Goal: Information Seeking & Learning: Compare options

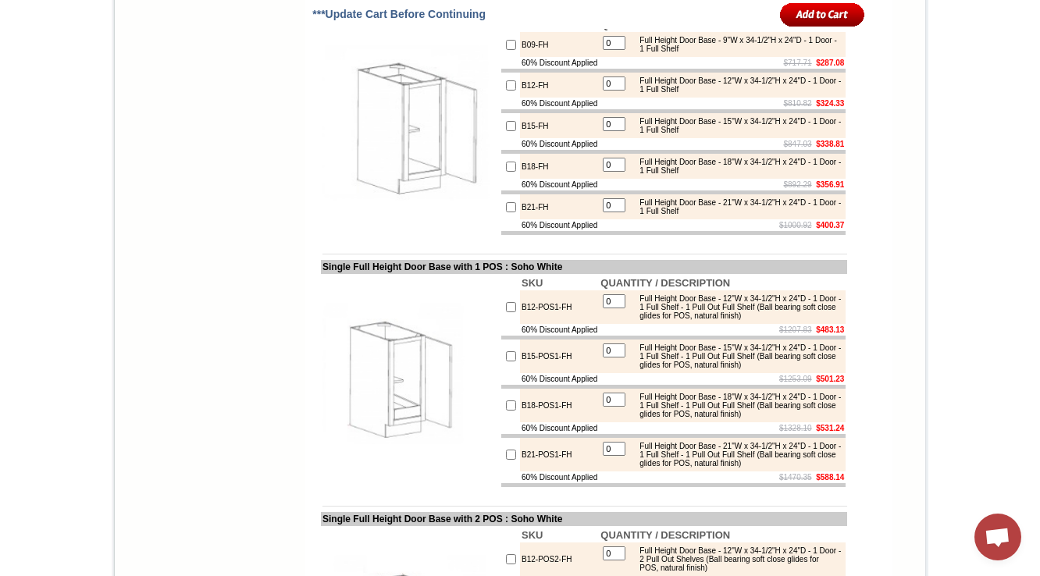
scroll to position [2195, 0]
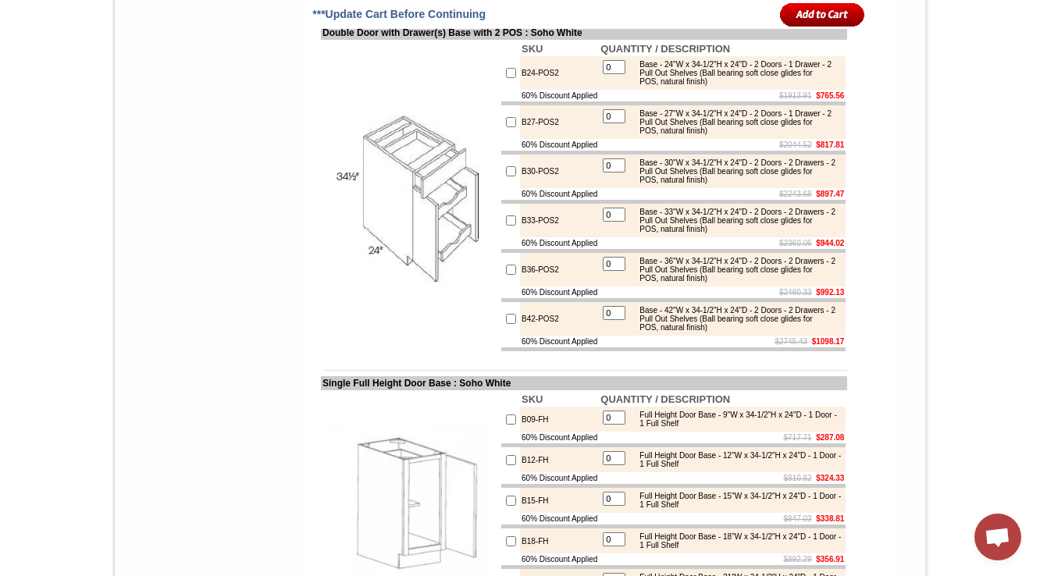
drag, startPoint x: 1048, startPoint y: 106, endPoint x: 1048, endPoint y: -16, distance: 121.8
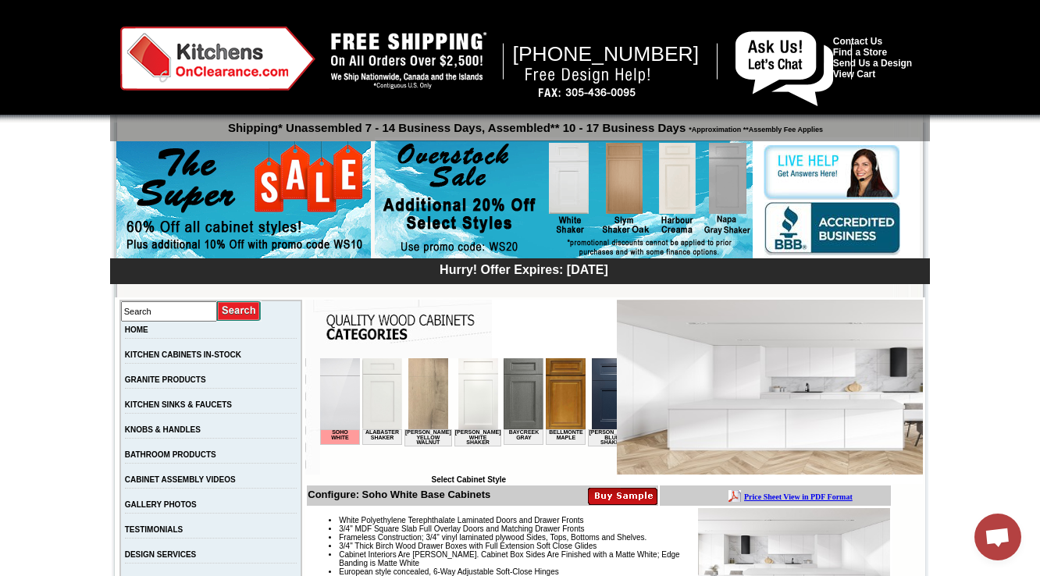
scroll to position [250, 0]
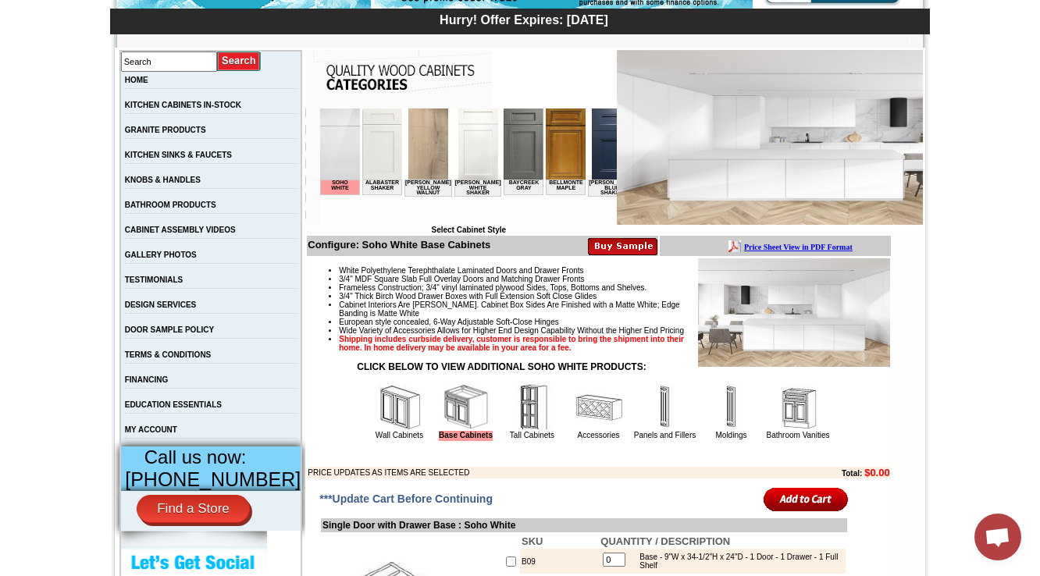
click at [566, 431] on td "Accessories" at bounding box center [599, 412] width 66 height 59
click at [575, 431] on img at bounding box center [598, 407] width 47 height 47
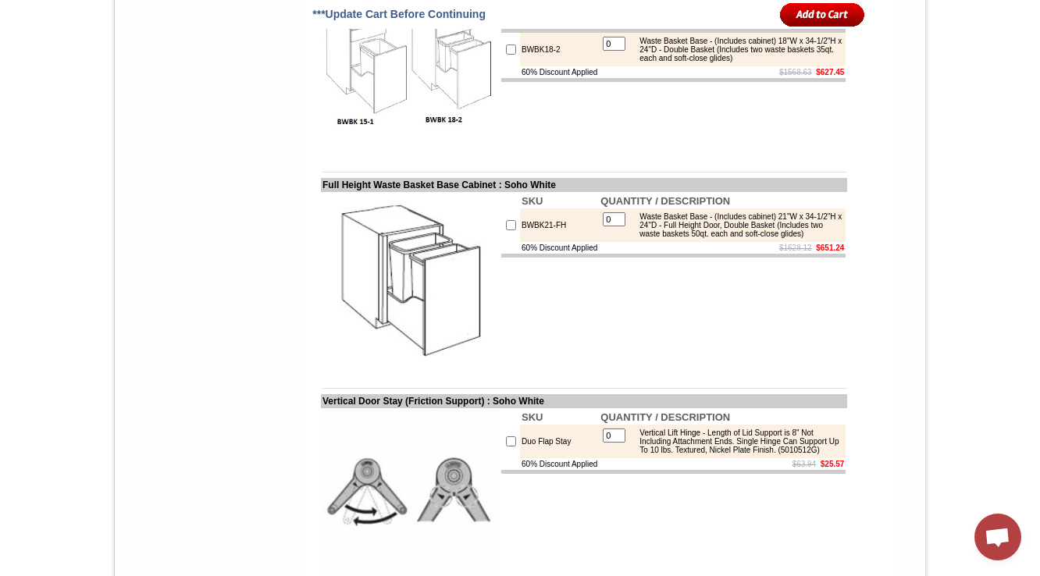
scroll to position [2065, 0]
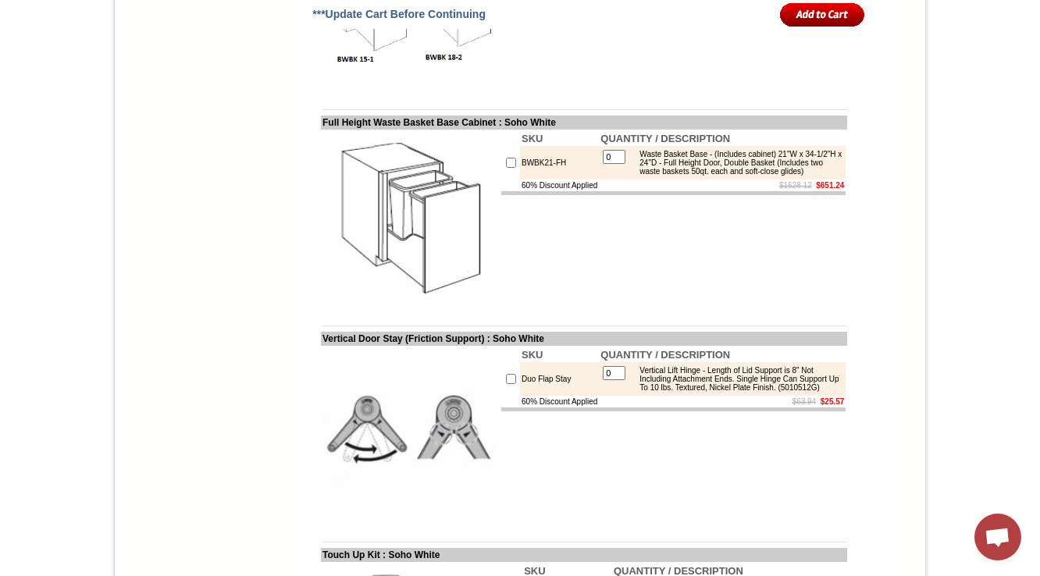
drag, startPoint x: 315, startPoint y: 119, endPoint x: 449, endPoint y: 119, distance: 133.5
copy td "aste Basket Base Cabinet"
click at [618, 92] on td "SKU QUANTITY / DESCRIPTION BWBK15-1 0 Waste Basket Base - (Includes cabinet) 15…" at bounding box center [673, 2] width 347 height 179
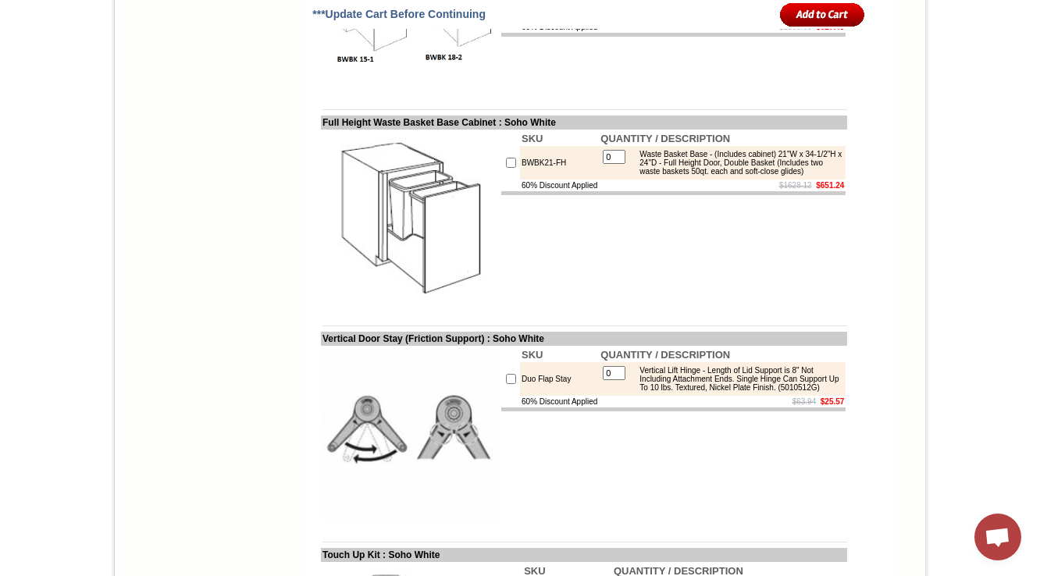
click at [766, 17] on div "Waste Basket Base - (Includes cabinet) 18"W x 34-1/2"H x 24"D - Double Basket (…" at bounding box center [737, 4] width 210 height 26
click at [763, 17] on div "Waste Basket Base - (Includes cabinet) 18"W x 34-1/2"H x 24"D - Double Basket (…" at bounding box center [737, 4] width 210 height 26
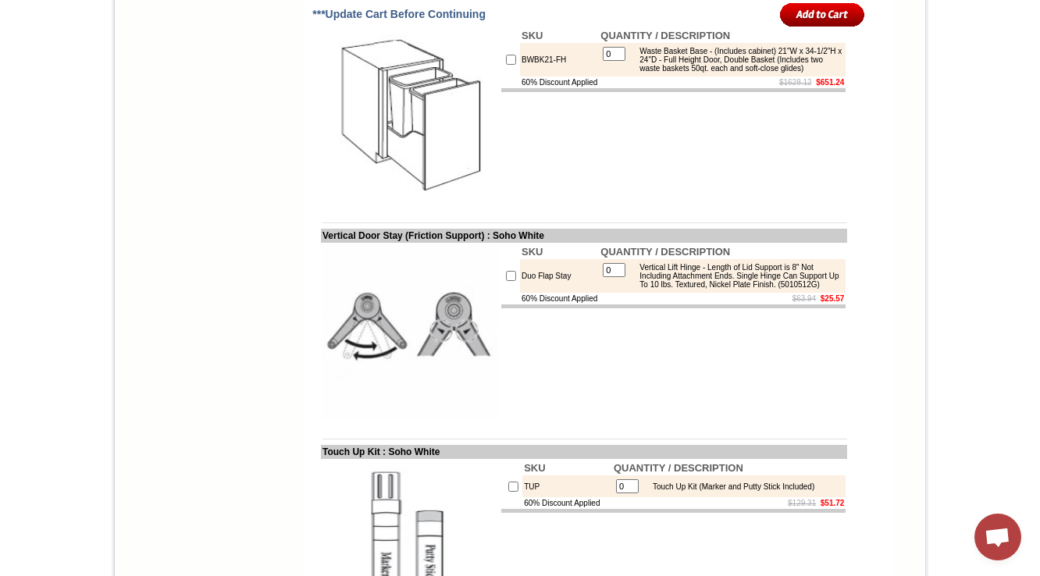
scroll to position [2190, 0]
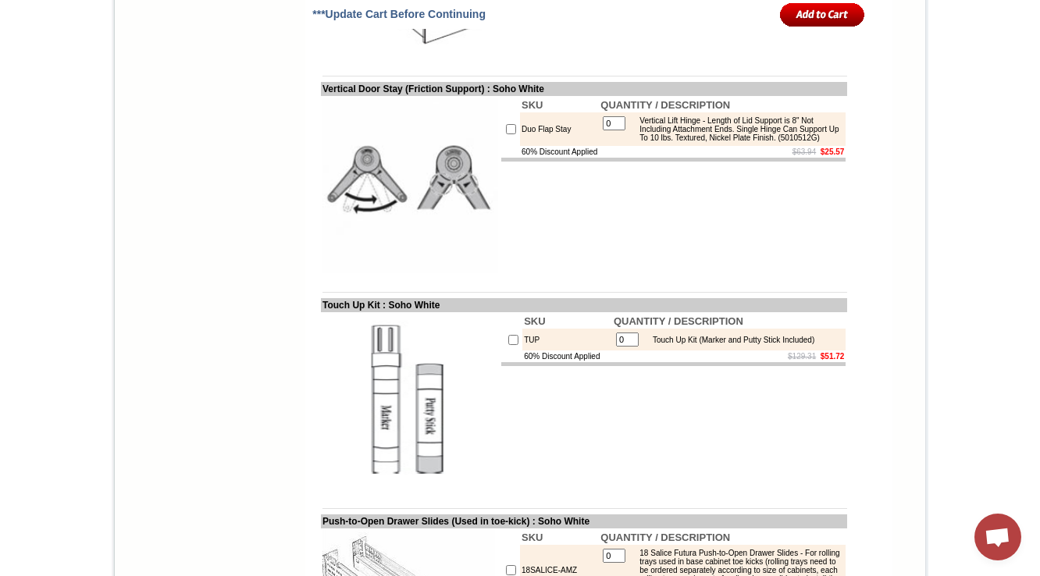
scroll to position [2252, 0]
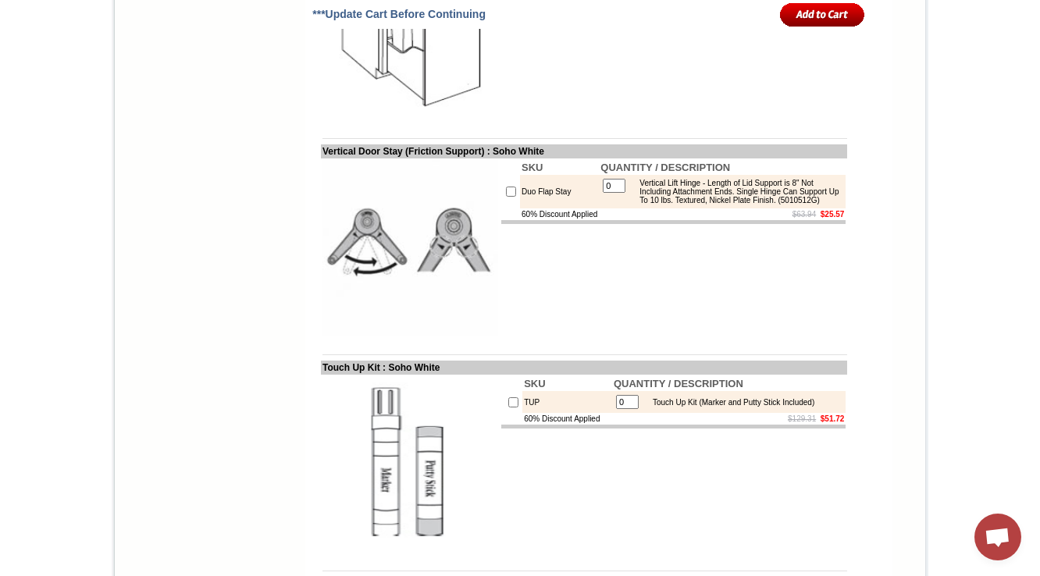
drag, startPoint x: 308, startPoint y: 151, endPoint x: 365, endPoint y: 155, distance: 57.9
copy td "Full Height"
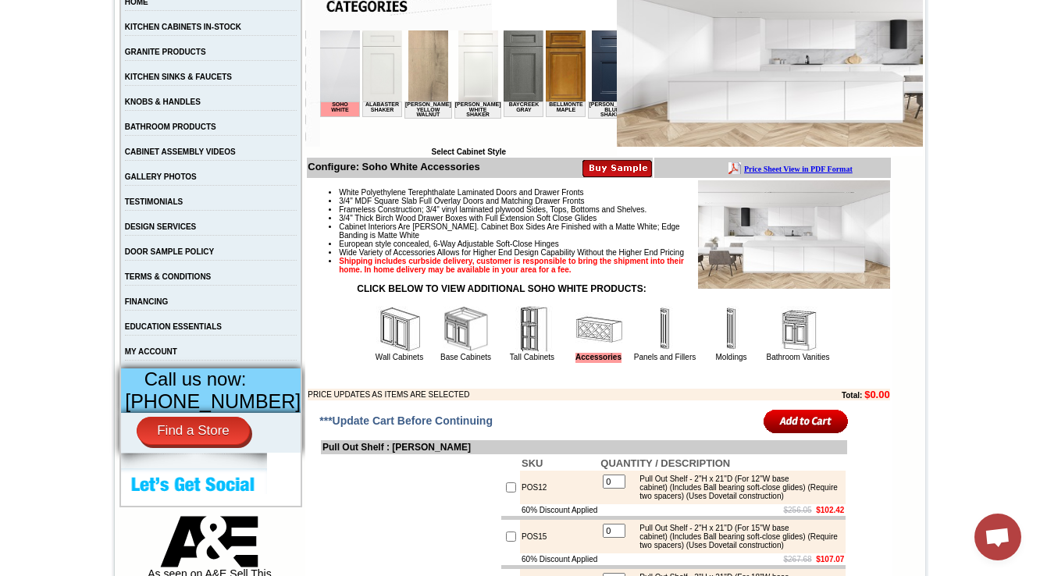
scroll to position [375, 0]
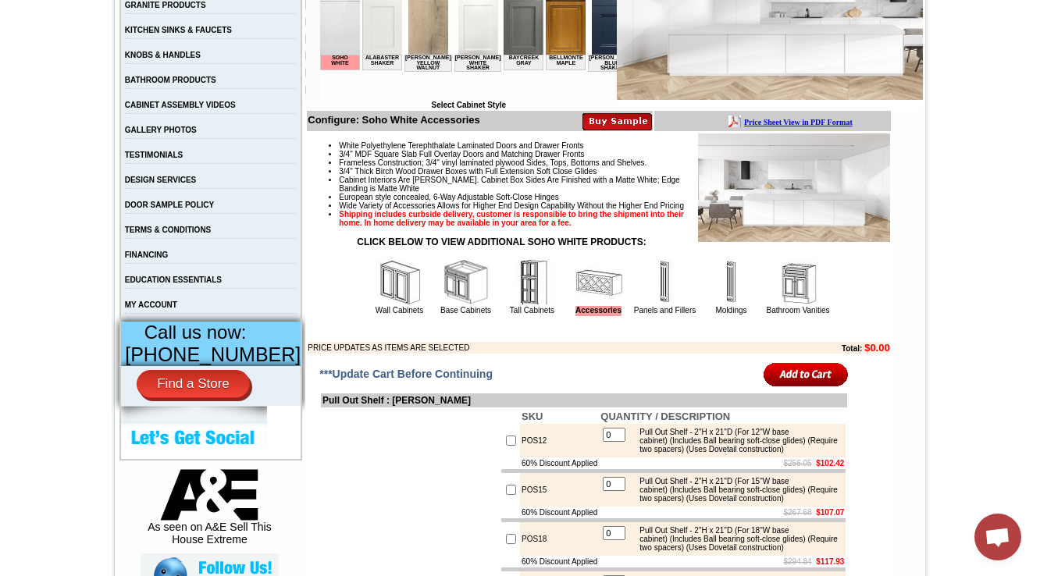
click at [453, 306] on img at bounding box center [466, 282] width 47 height 47
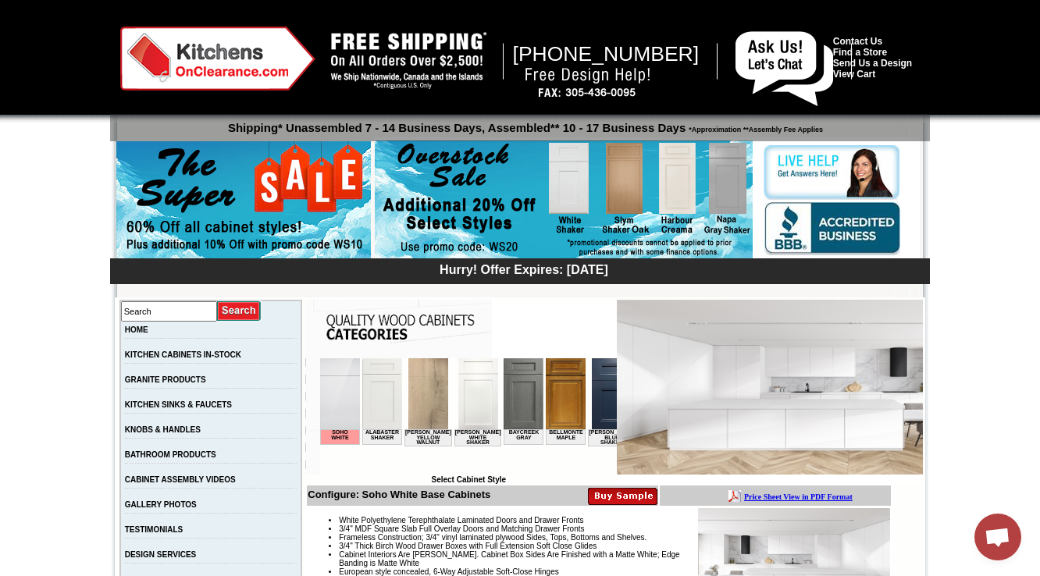
scroll to position [62, 0]
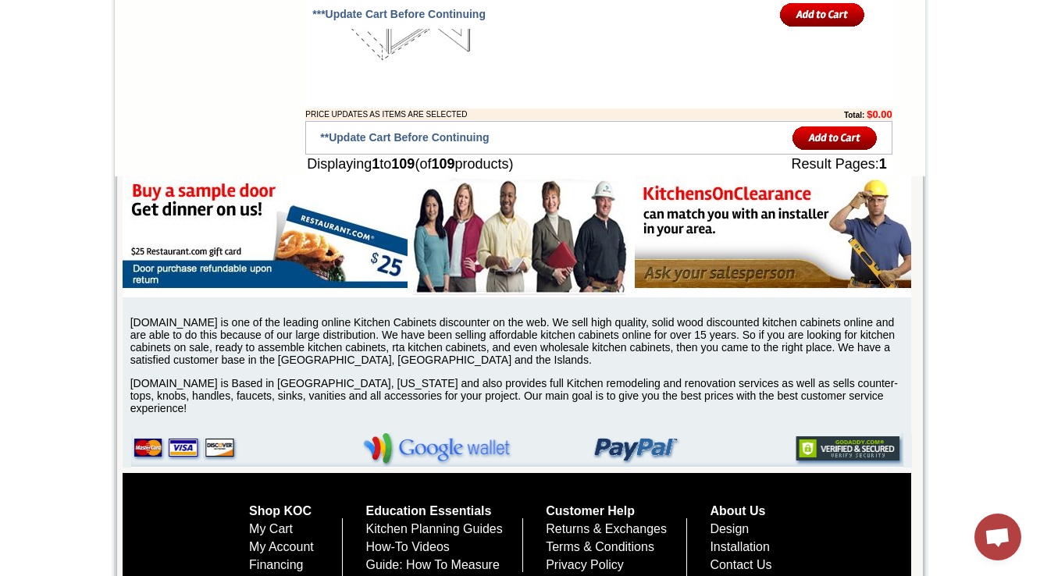
scroll to position [8528, 0]
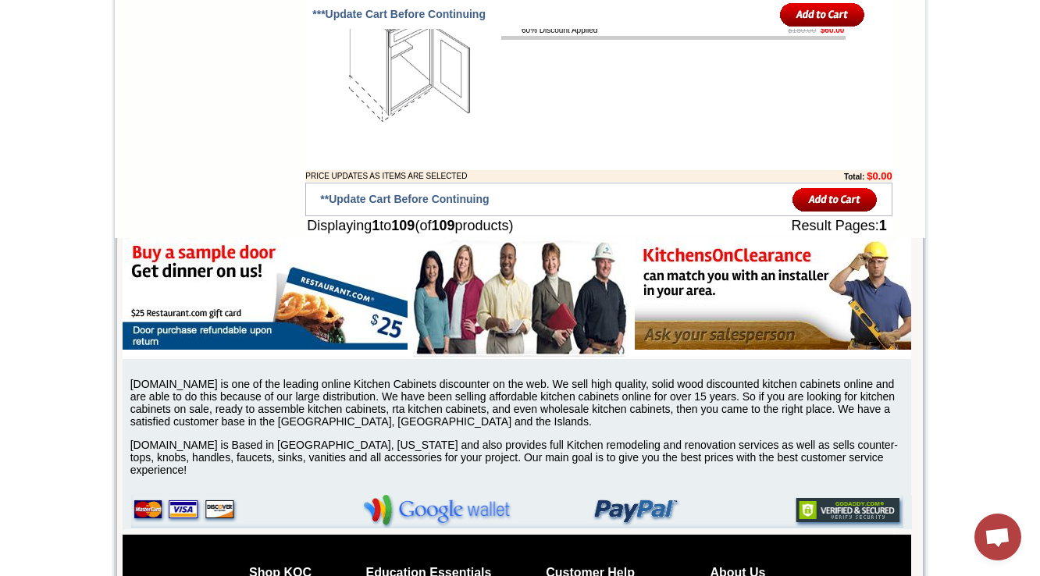
drag, startPoint x: 684, startPoint y: 362, endPoint x: 582, endPoint y: 351, distance: 102.2
copy div "ADA Base (Handicap Accessible) - 9"W x 32-1/2"H x 24"D - 1 Door - 1 Drawer - 1 …"
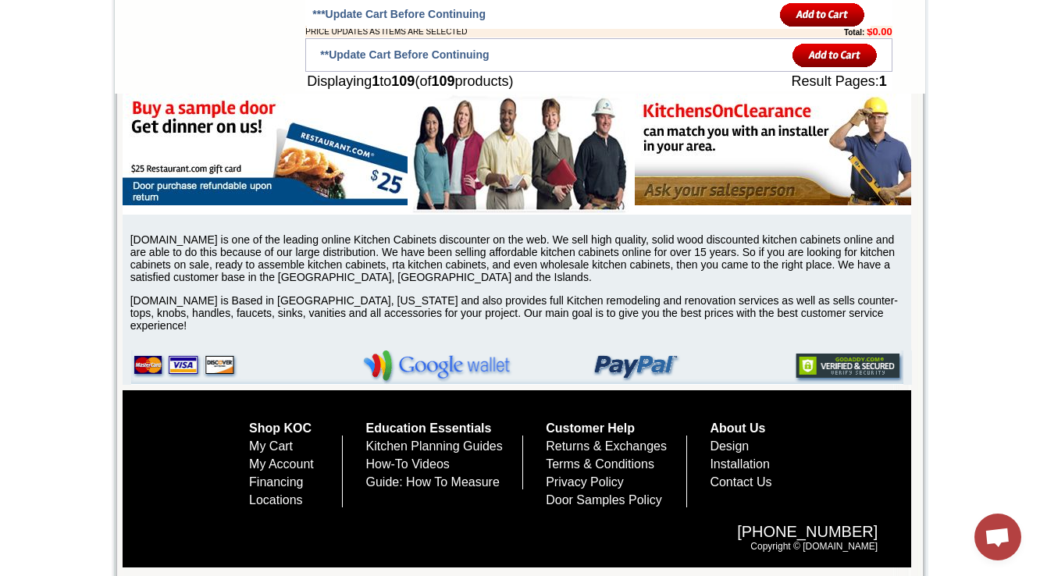
scroll to position [8716, 0]
drag, startPoint x: 521, startPoint y: 120, endPoint x: 507, endPoint y: 101, distance: 23.9
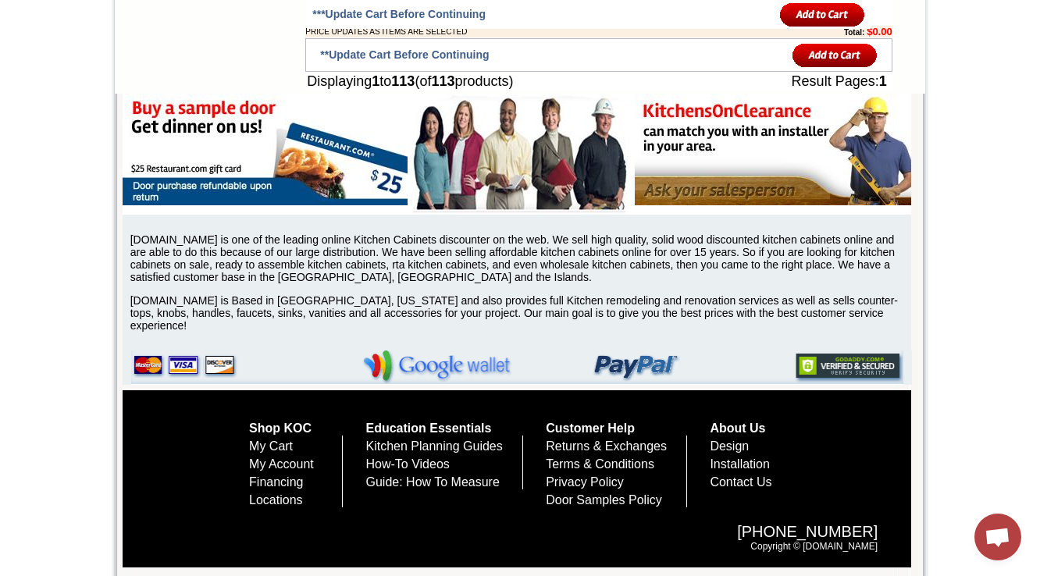
drag, startPoint x: 506, startPoint y: 101, endPoint x: 517, endPoint y: 111, distance: 14.4
drag, startPoint x: 504, startPoint y: 145, endPoint x: 514, endPoint y: 156, distance: 14.4
copy td "B12-HA"
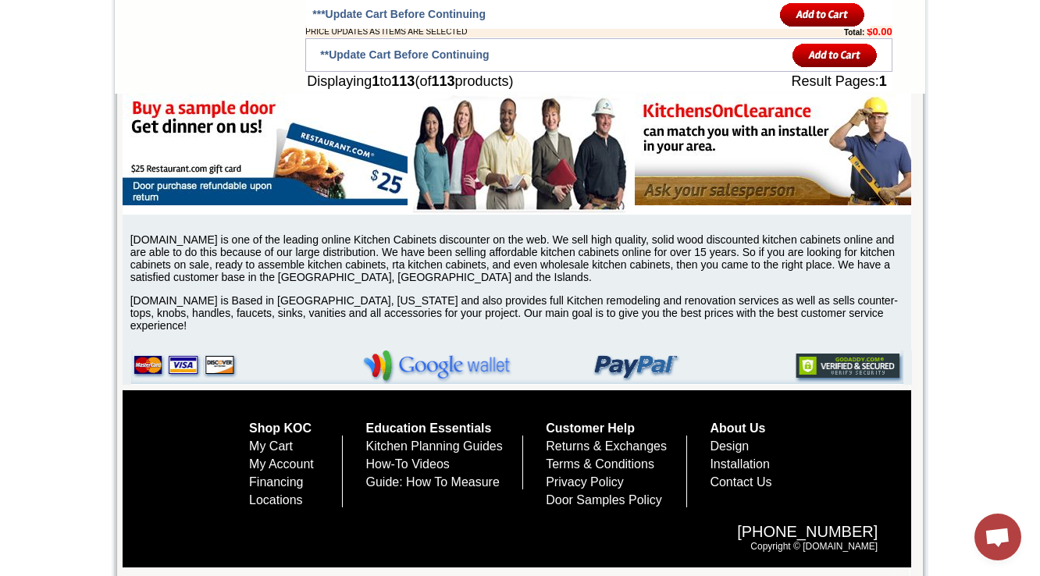
drag, startPoint x: 518, startPoint y: 198, endPoint x: 504, endPoint y: 179, distance: 23.6
copy tbody "B15-HA"
drag, startPoint x: 517, startPoint y: 205, endPoint x: 507, endPoint y: 248, distance: 44.9
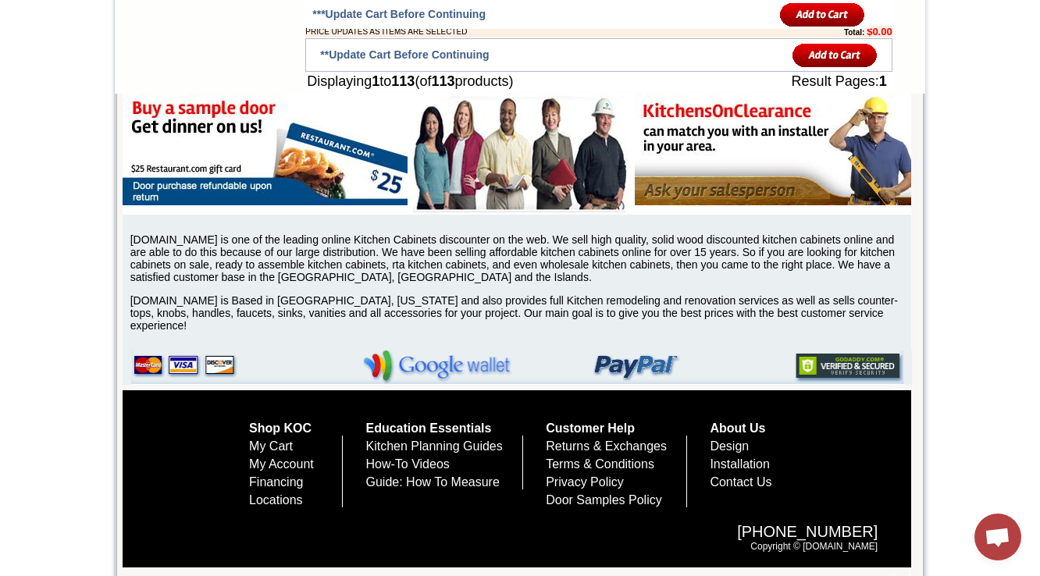
drag, startPoint x: 515, startPoint y: 242, endPoint x: 504, endPoint y: 228, distance: 17.8
copy td "B18-HA"
drag, startPoint x: 514, startPoint y: 284, endPoint x: 507, endPoint y: 274, distance: 12.8
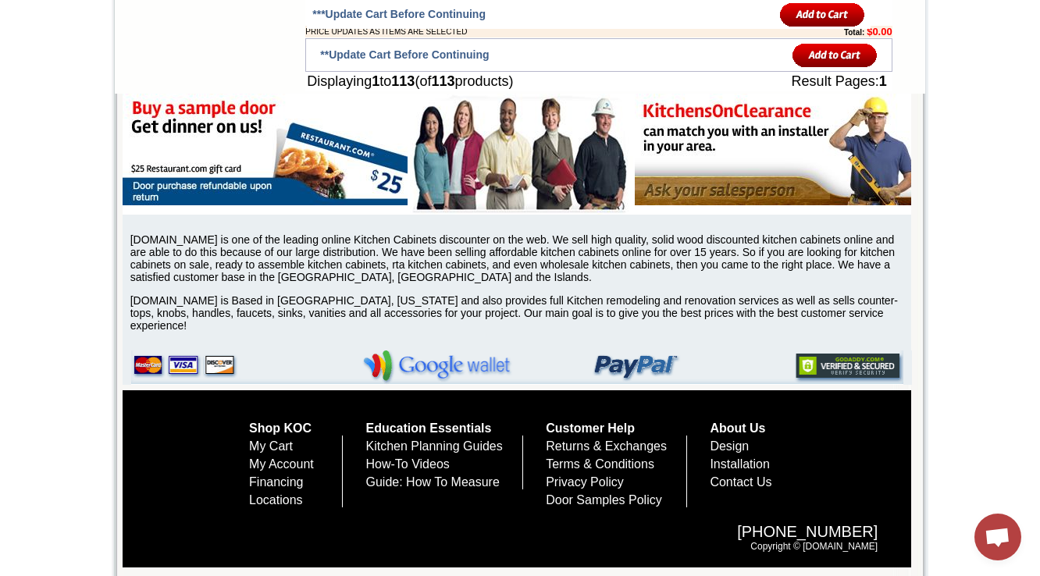
copy td "B21-HA"
drag, startPoint x: 307, startPoint y: 70, endPoint x: 462, endPoint y: 70, distance: 155.3
copy td "ADA Single Door Base Cabinet"
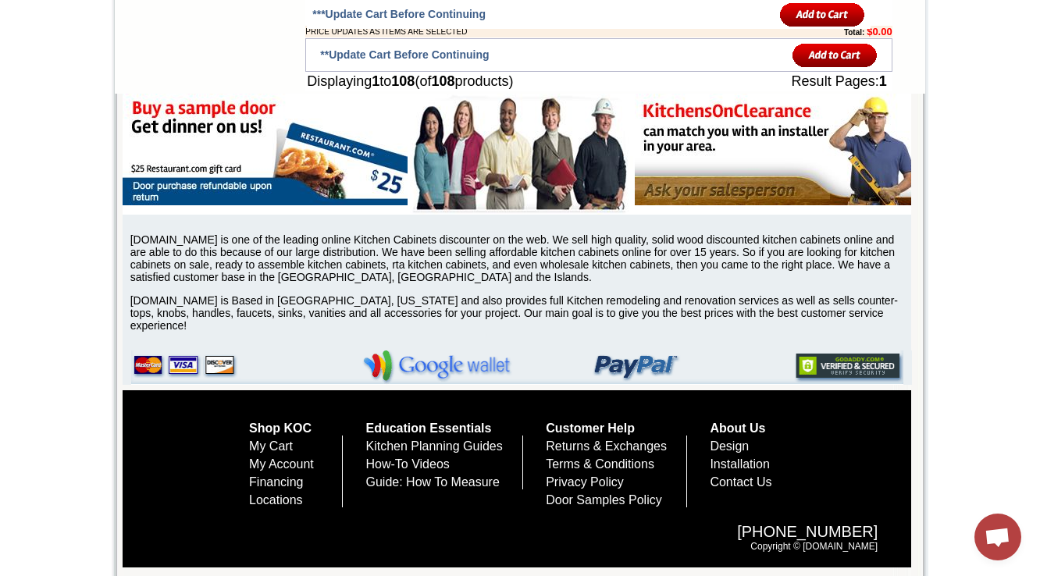
scroll to position [8591, 0]
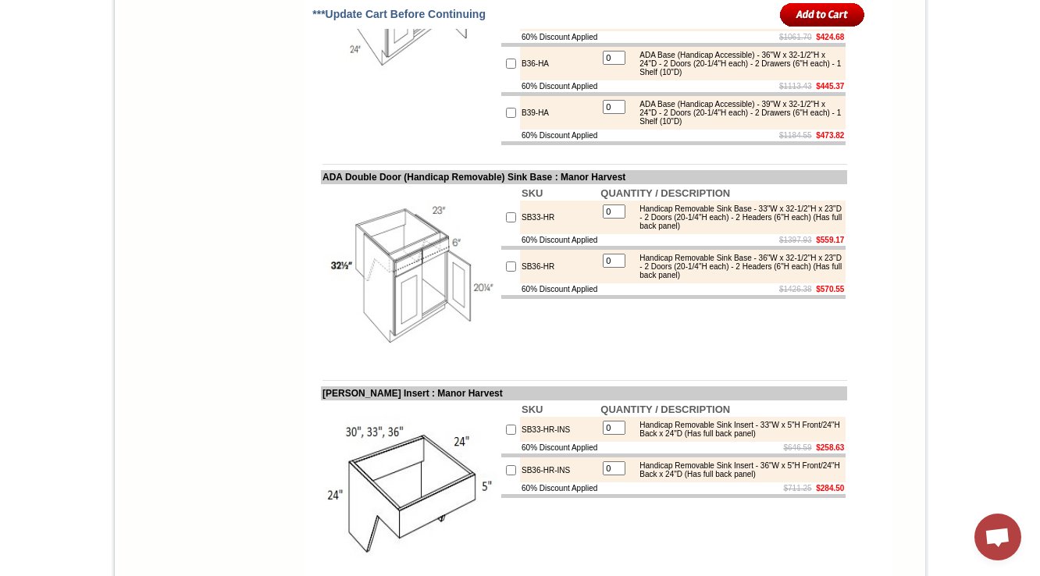
scroll to position [5688, 0]
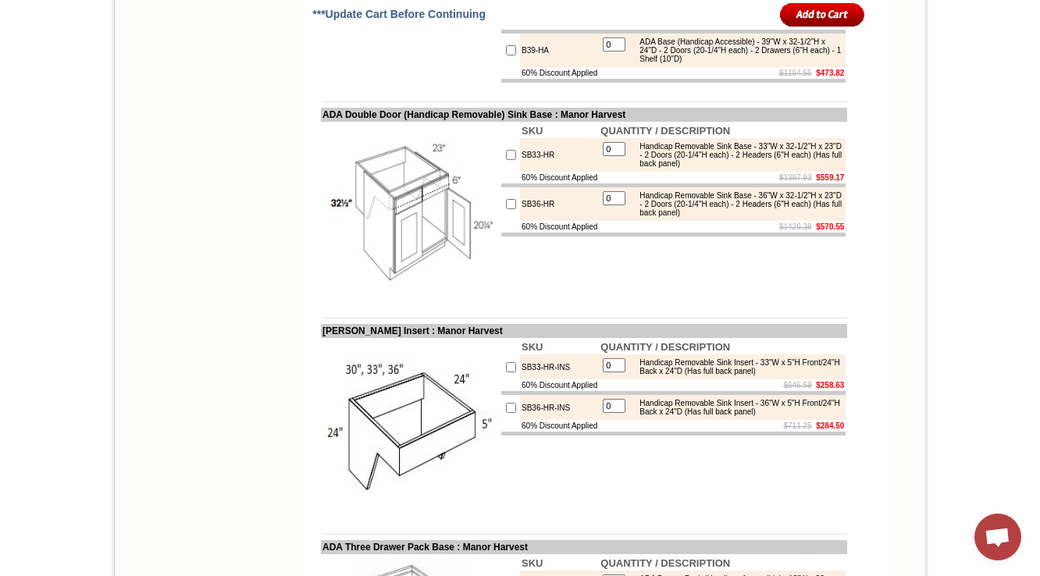
drag, startPoint x: 308, startPoint y: 59, endPoint x: 508, endPoint y: 59, distance: 200.6
copy td "ADA Double Door with Drawer(s) Base"
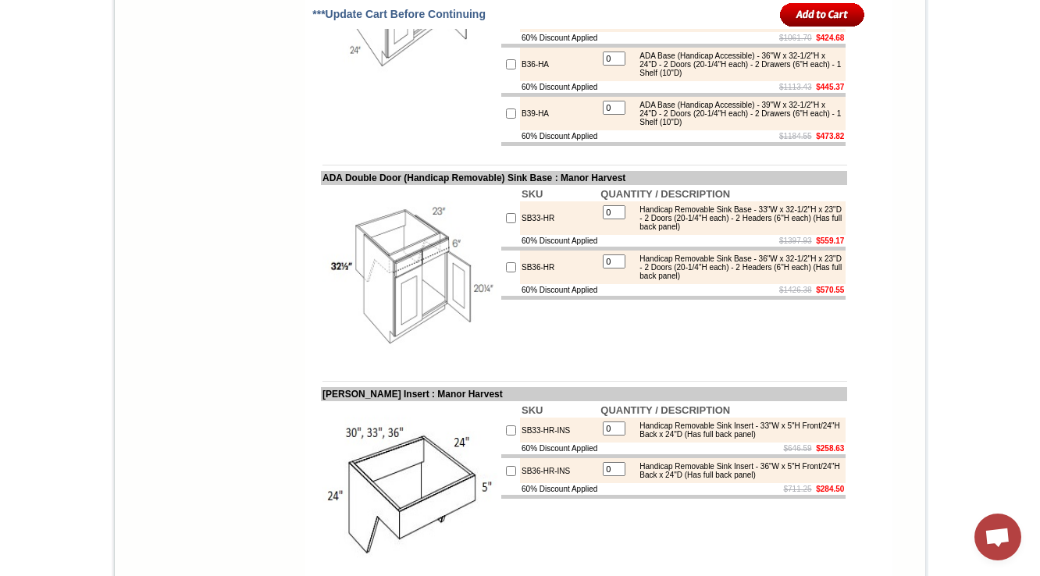
scroll to position [5623, 0]
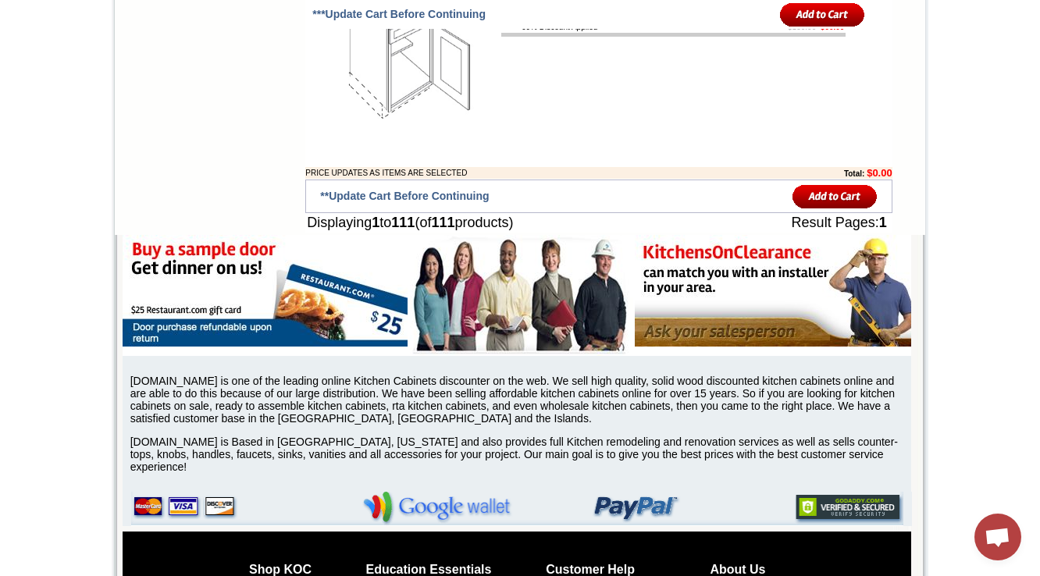
scroll to position [8528, 0]
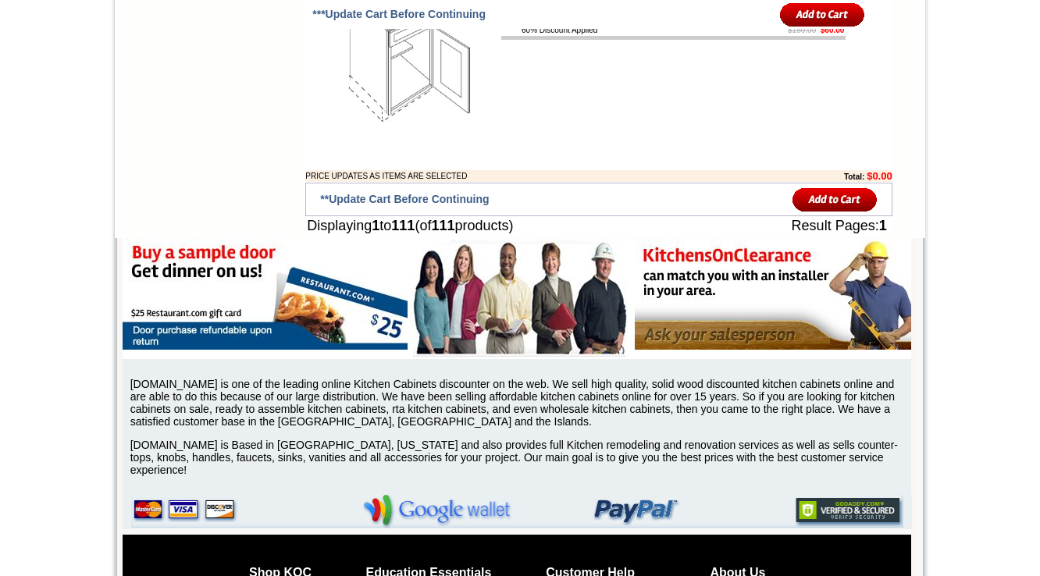
scroll to position [8591, 0]
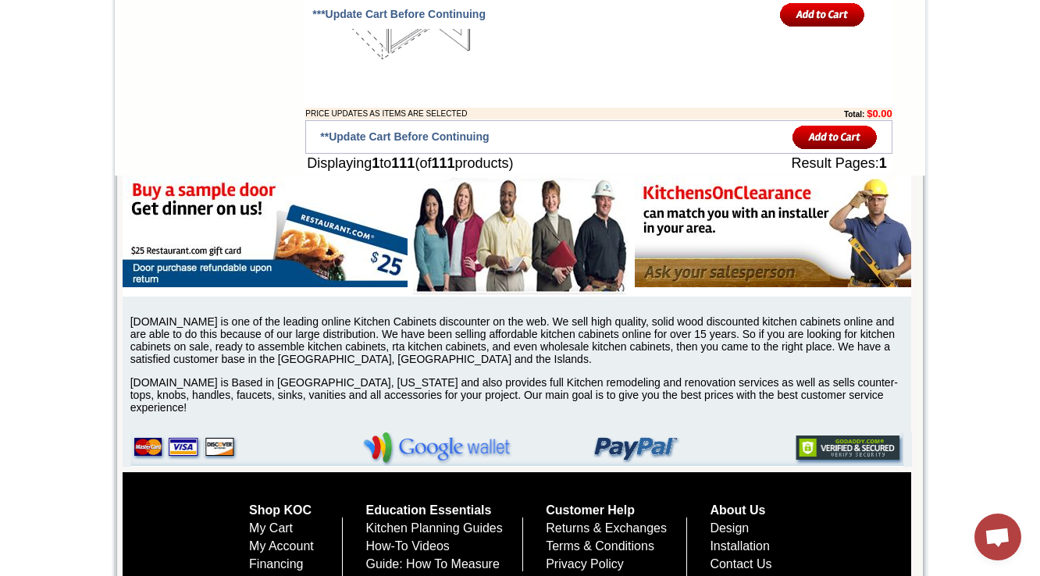
drag, startPoint x: 693, startPoint y: 392, endPoint x: 581, endPoint y: 375, distance: 113.6
copy div "ADA Base (Handicap Accessible) - 30"W x 32-1/2"H x 24"D - 2 Door - 1 Drawer - 1…"
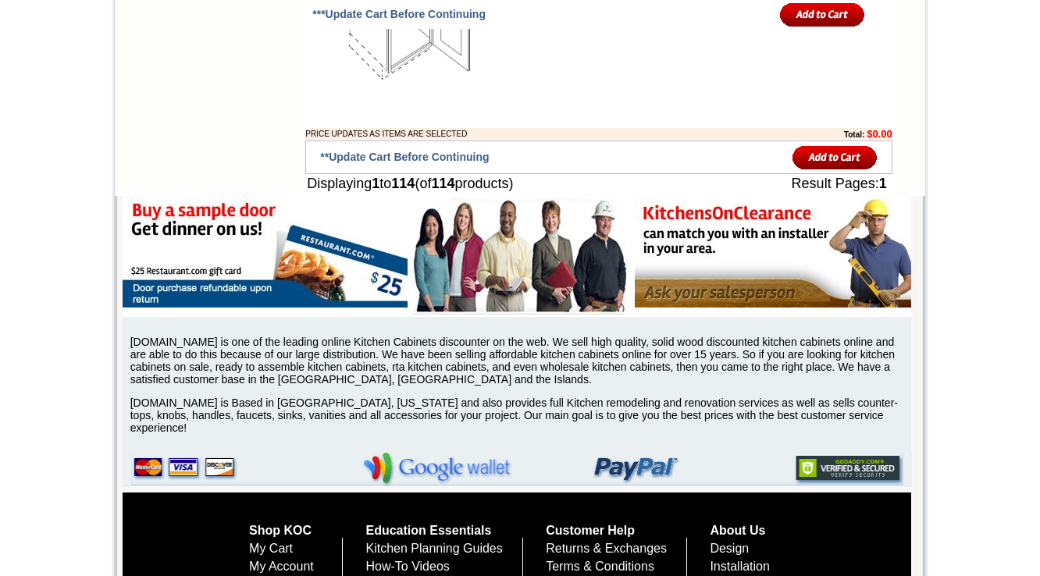
scroll to position [8716, 0]
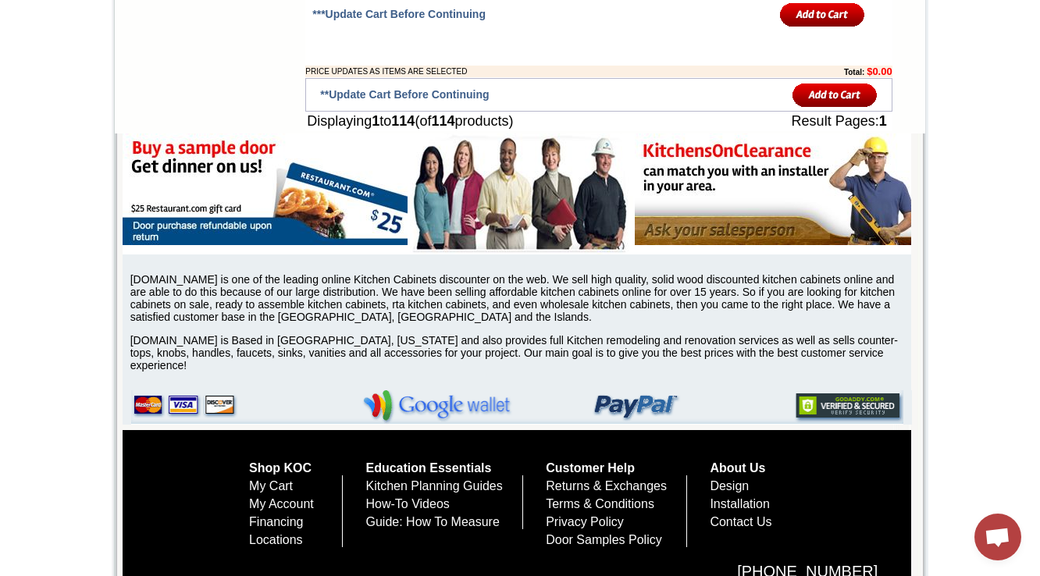
drag, startPoint x: 795, startPoint y: 408, endPoint x: 848, endPoint y: 405, distance: 52.4
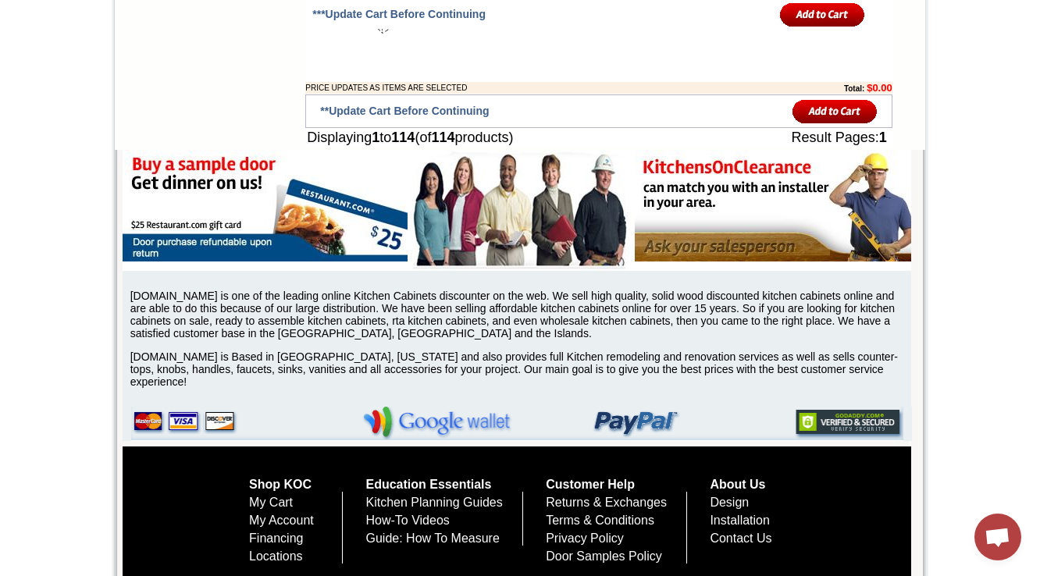
scroll to position [8716, 0]
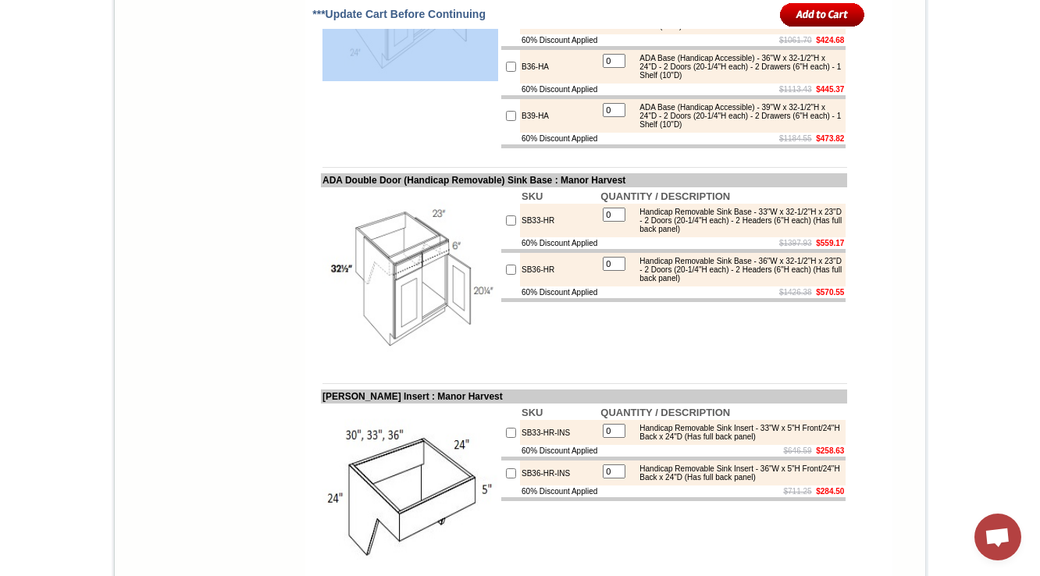
drag, startPoint x: 550, startPoint y: 169, endPoint x: 456, endPoint y: 162, distance: 93.9
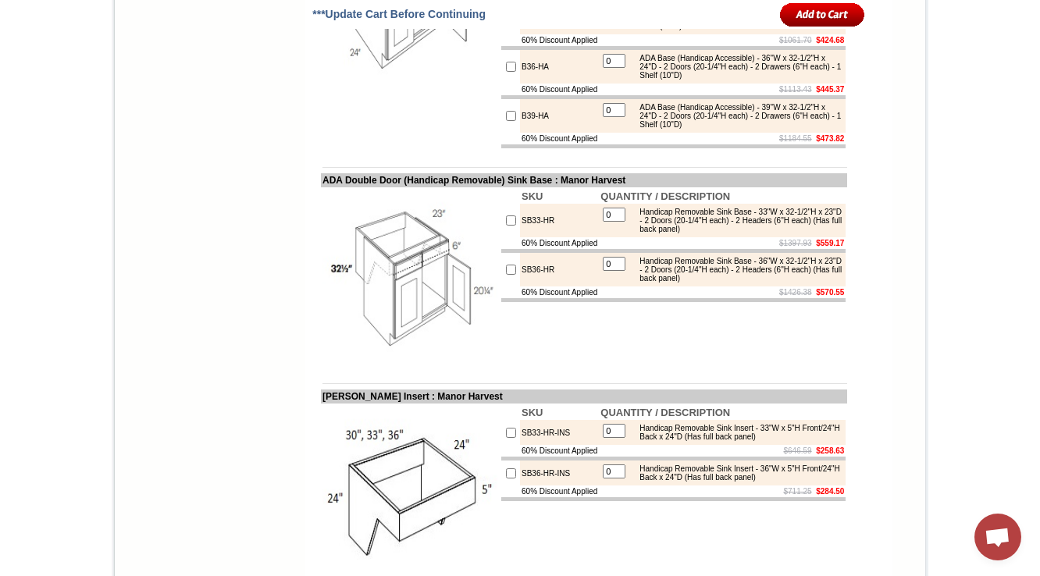
drag, startPoint x: 505, startPoint y: 169, endPoint x: 540, endPoint y: 168, distance: 35.1
copy td "B24-HA"
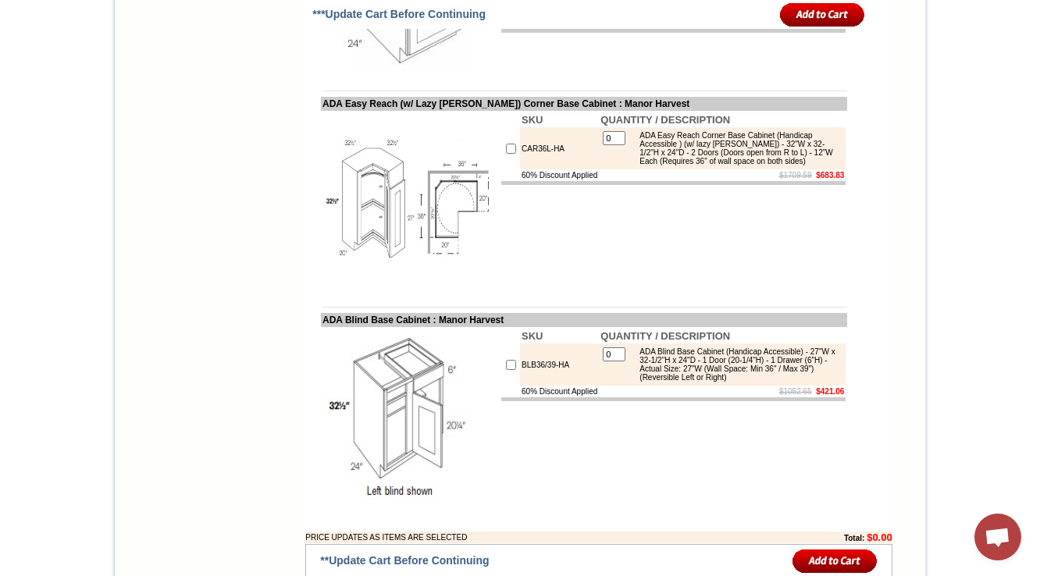
scroll to position [6376, 0]
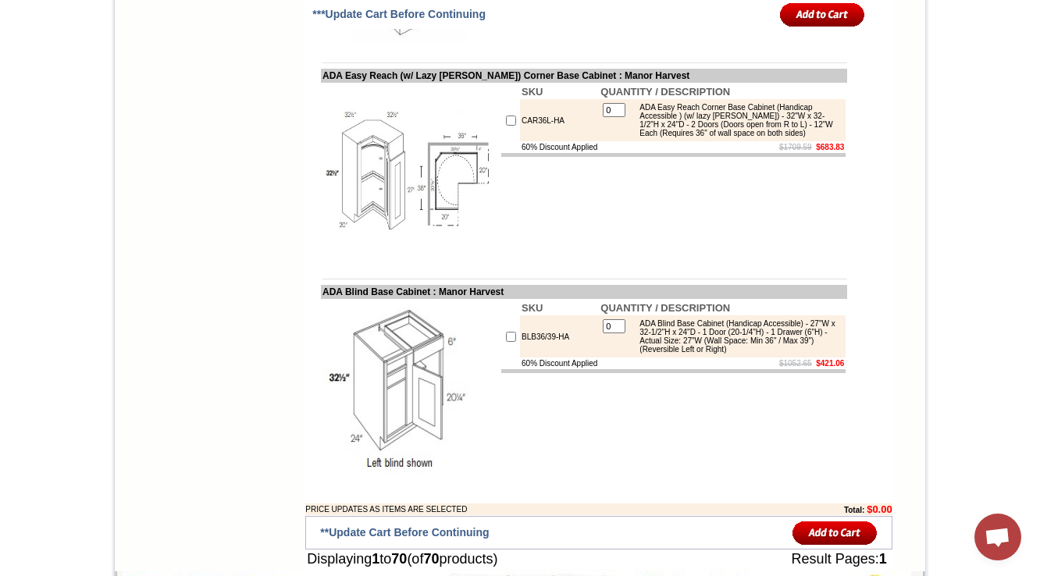
copy td "ADA Three Drawer Pack Base"
drag, startPoint x: 308, startPoint y: 190, endPoint x: 458, endPoint y: 188, distance: 149.9
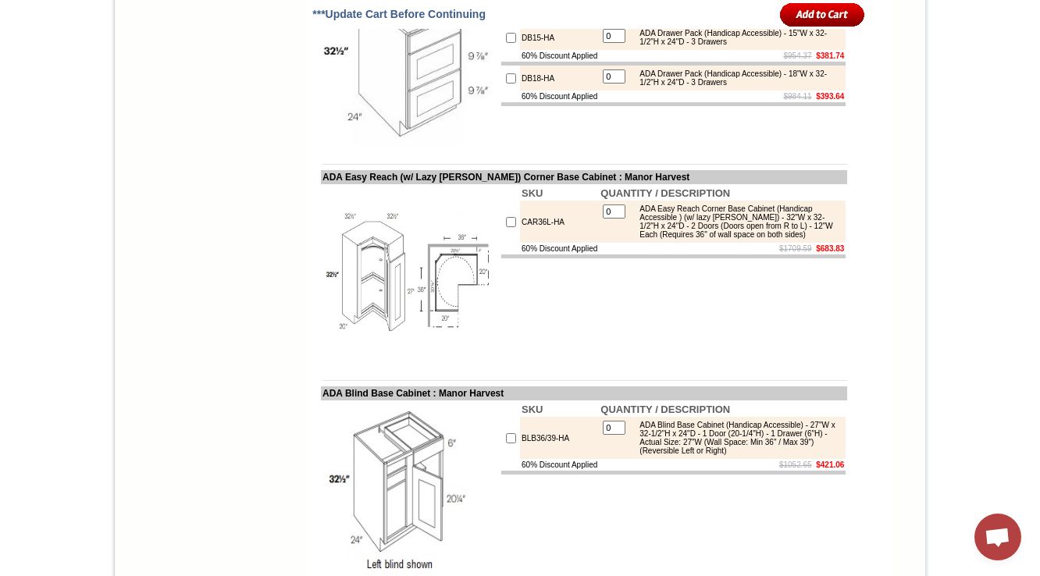
scroll to position [6314, 0]
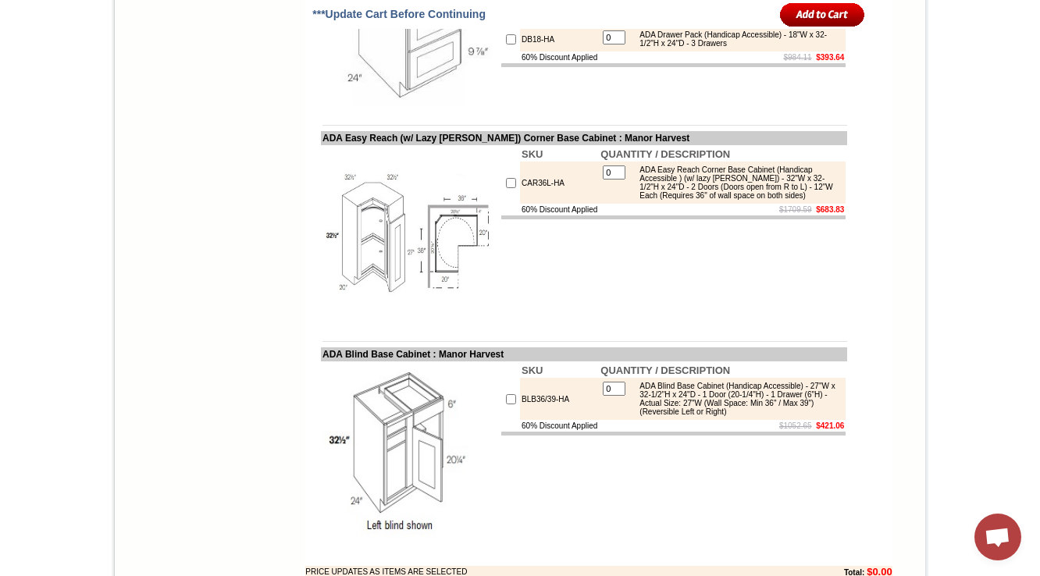
drag, startPoint x: 545, startPoint y: 290, endPoint x: 489, endPoint y: 292, distance: 56.2
copy tr "DB12-HA"
drag, startPoint x: 639, startPoint y: 284, endPoint x: 772, endPoint y: 291, distance: 132.9
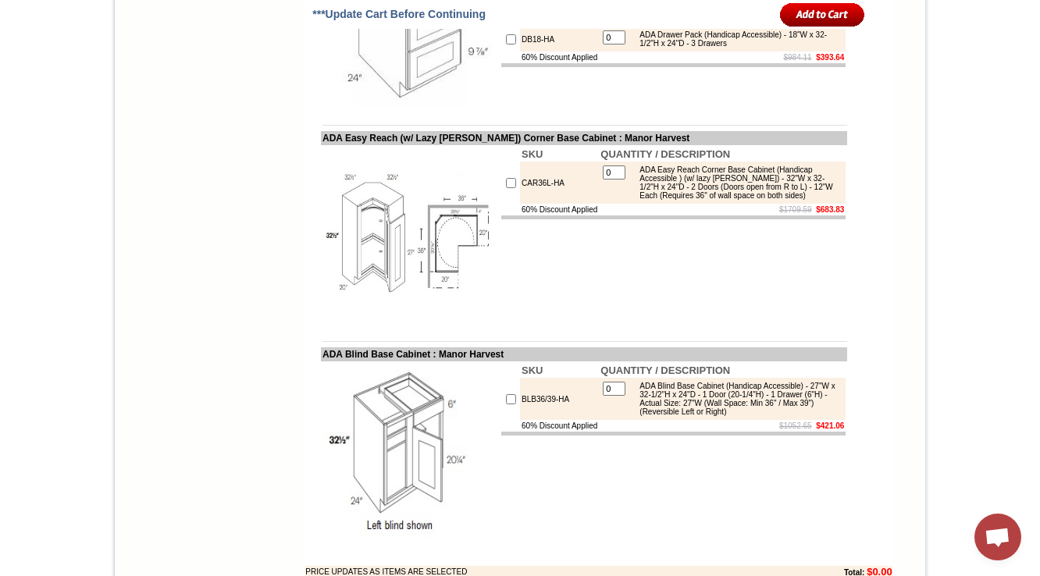
copy div "ADA Drawer Pack (Handicap Accessible) - 12"W x 32-1/2"H x 24"D - 3 Drawers"
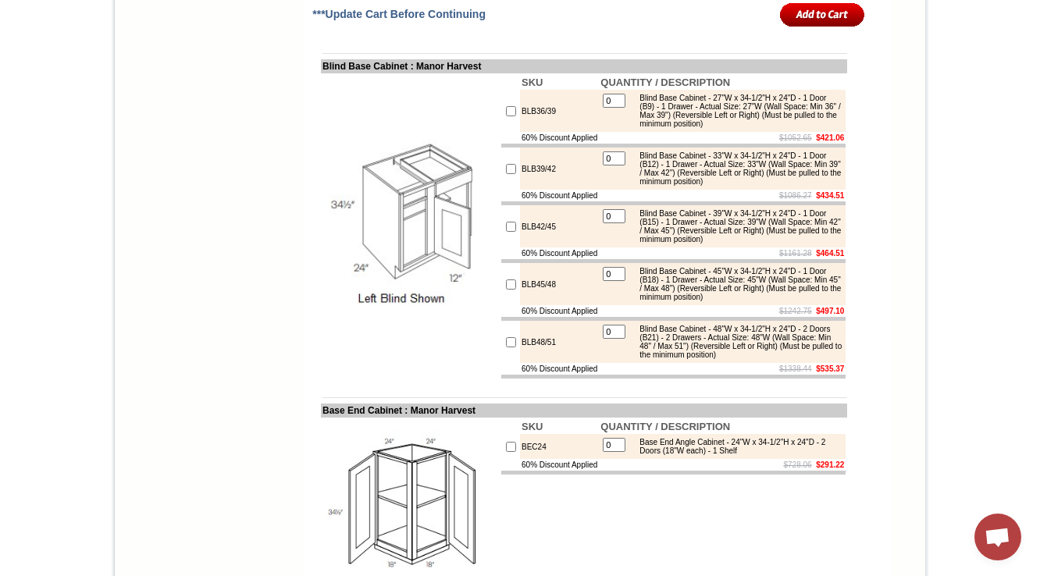
scroll to position [6759, 0]
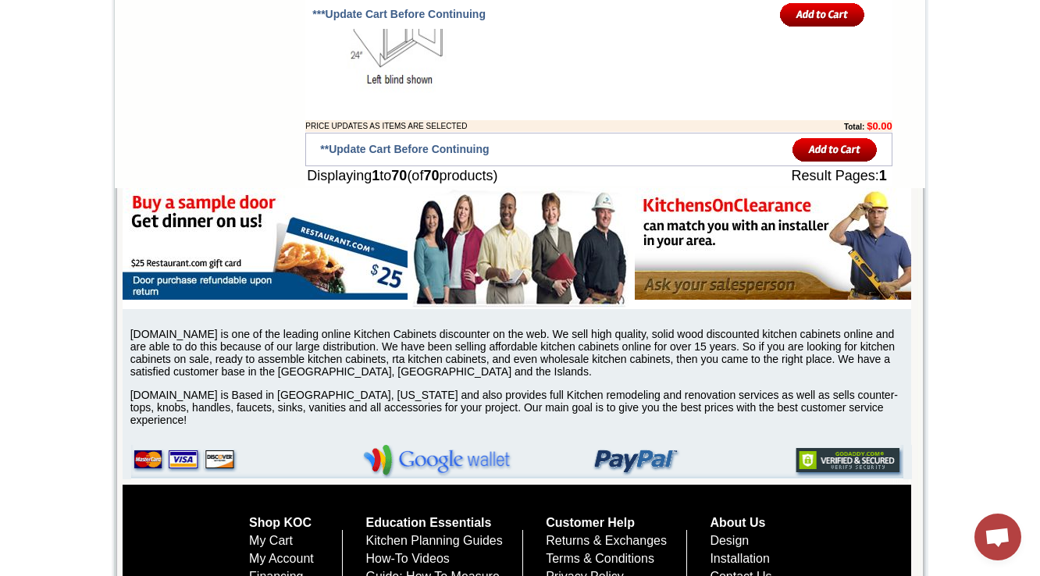
drag, startPoint x: 318, startPoint y: 238, endPoint x: 431, endPoint y: 244, distance: 113.3
copy td "ADA Blind Base Cabinet"
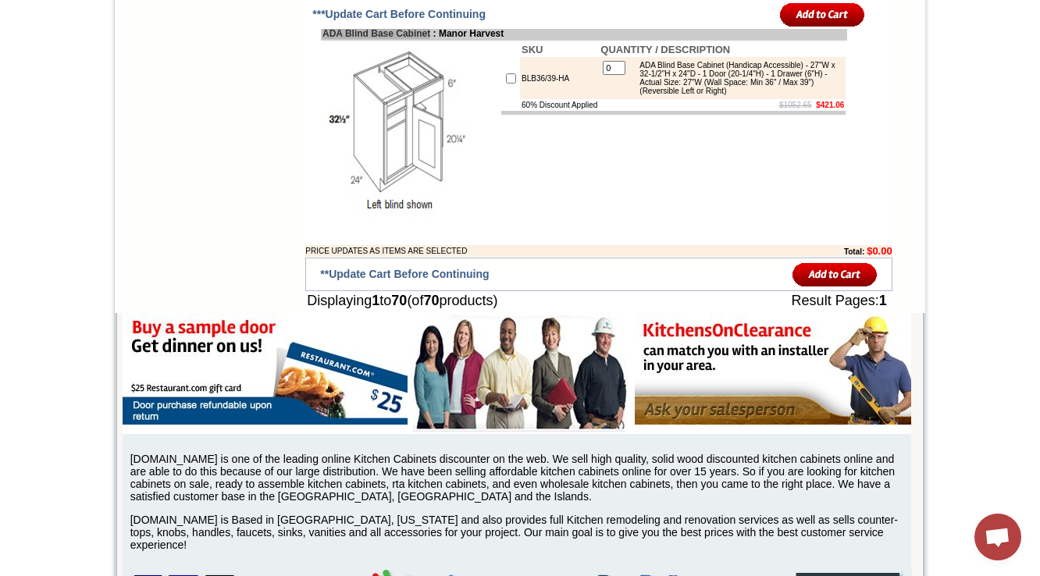
scroll to position [6697, 0]
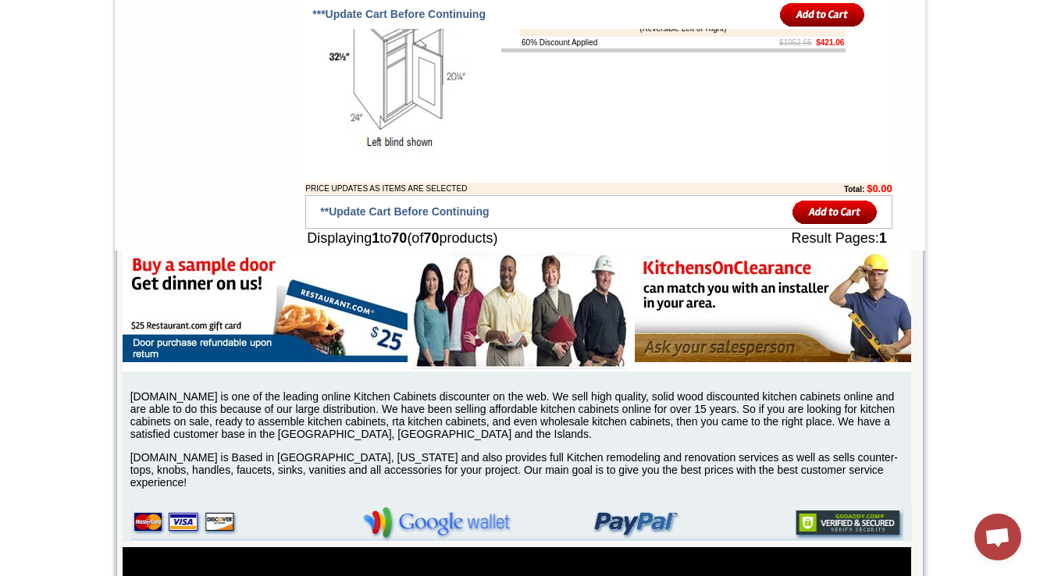
click at [642, 33] on div "ADA Blind Base Cabinet (Handicap Accessible) - 27"W x 32-1/2"H x 24"D - 1 Door …" at bounding box center [737, 15] width 210 height 34
click at [620, 157] on td "SKU QUANTITY / DESCRIPTION BLB36/39-HA 0 ADA Blind Base Cabinet (Handicap Acces…" at bounding box center [673, 67] width 347 height 179
click at [546, 157] on td "SKU QUANTITY / DESCRIPTION BLB36/39-HA 0 ADA Blind Base Cabinet (Handicap Acces…" at bounding box center [673, 67] width 347 height 179
click at [674, 33] on div "ADA Blind Base Cabinet (Handicap Accessible) - 27"W x 32-1/2"H x 24"D - 1 Door …" at bounding box center [737, 15] width 210 height 34
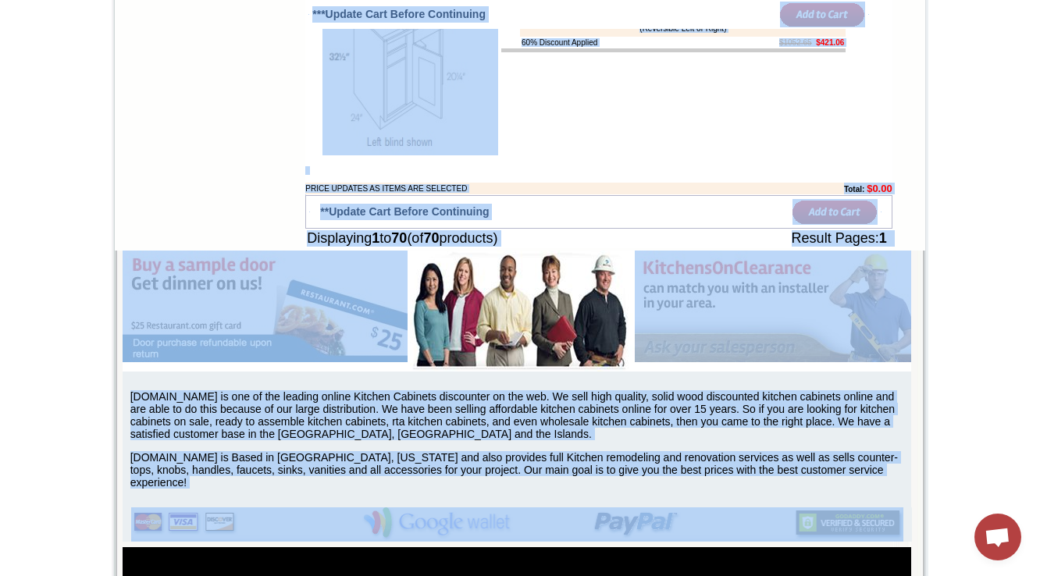
click at [674, 33] on div "ADA Blind Base Cabinet (Handicap Accessible) - 27"W x 32-1/2"H x 24"D - 1 Door …" at bounding box center [737, 15] width 210 height 34
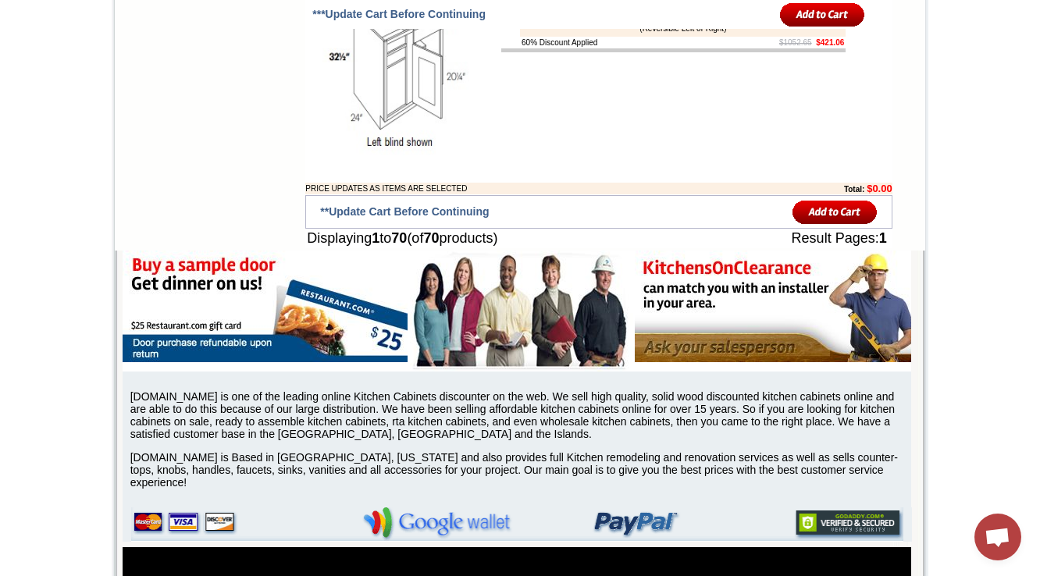
click at [674, 33] on div "ADA Blind Base Cabinet (Handicap Accessible) - 27"W x 32-1/2"H x 24"D - 1 Door …" at bounding box center [737, 15] width 210 height 34
click at [715, 48] on td "$1052.65 $421.06" at bounding box center [722, 43] width 247 height 12
drag, startPoint x: 640, startPoint y: 336, endPoint x: 817, endPoint y: 361, distance: 178.1
click at [817, 33] on div "ADA Blind Base Cabinet (Handicap Accessible) - 27"W x 32-1/2"H x 24"D - 1 Door …" at bounding box center [737, 15] width 210 height 34
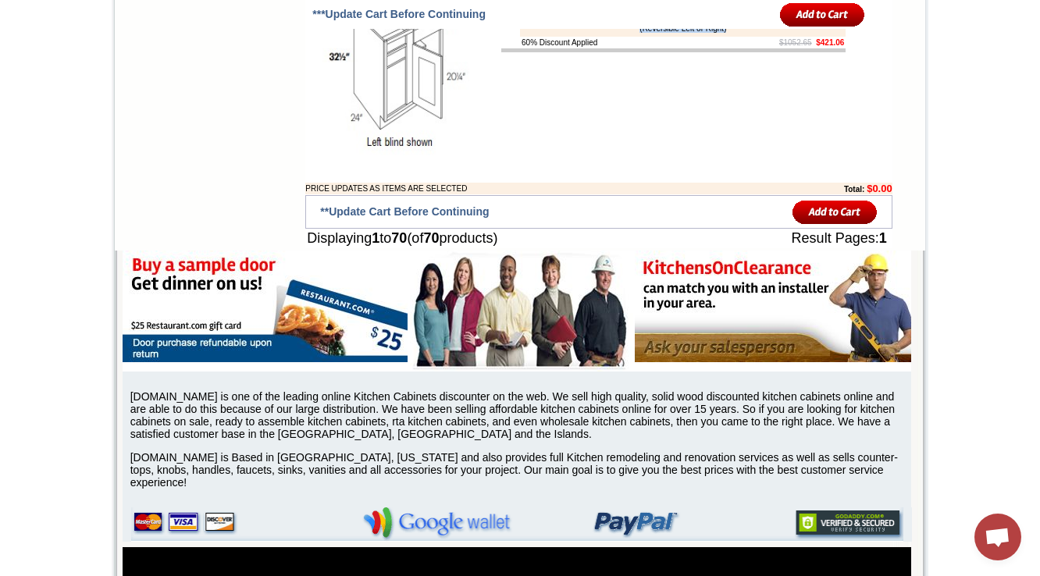
copy div "ADA Blind Base Cabinet (Handicap Accessible) - 27"W x 32-1/2"H x 24"D - 1 Door …"
click at [728, 48] on td "$1052.65 $421.06" at bounding box center [722, 43] width 247 height 12
click at [540, 37] on td "BLB36/39-HA" at bounding box center [559, 16] width 79 height 42
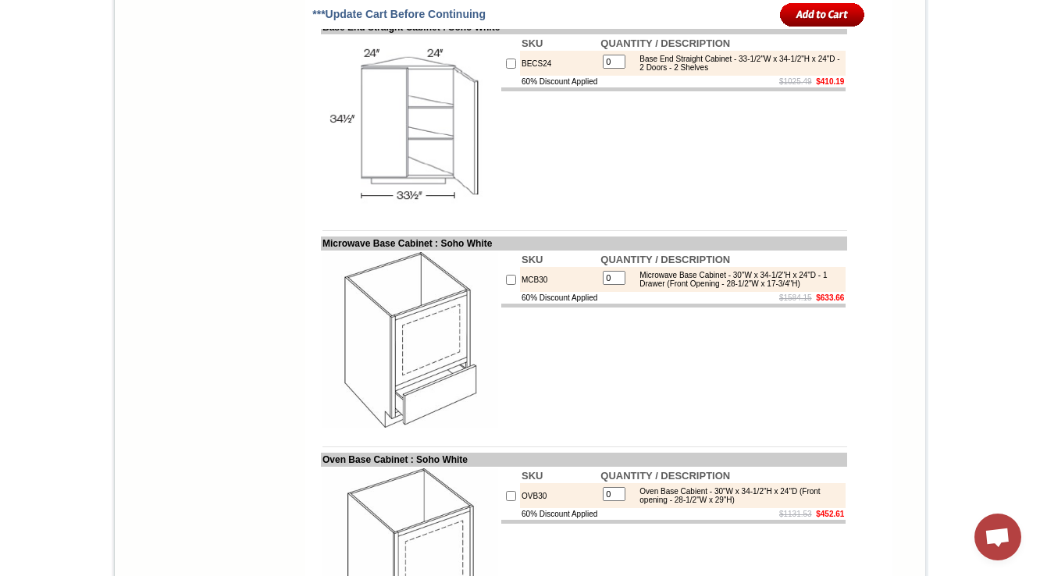
scroll to position [7391, 0]
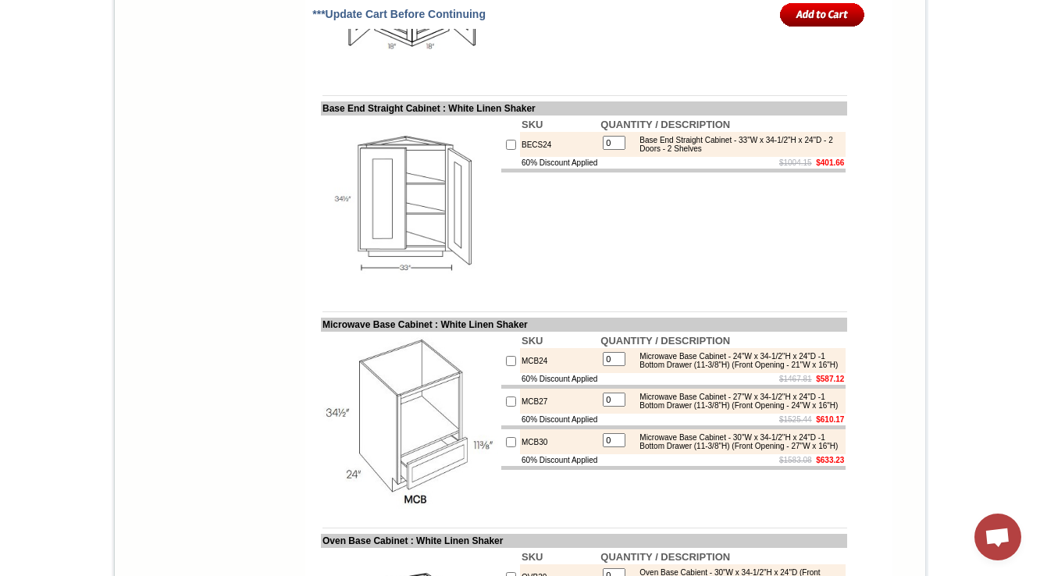
scroll to position [8536, 0]
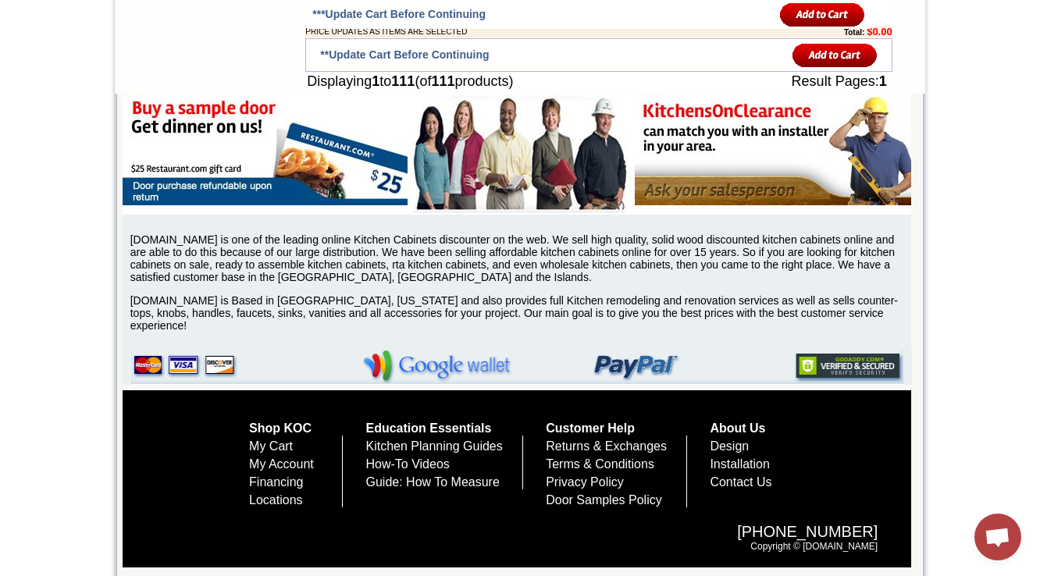
scroll to position [8948, 0]
drag, startPoint x: 306, startPoint y: 119, endPoint x: 457, endPoint y: 121, distance: 150.7
copy td "ADA Three Drawer Pack Base"
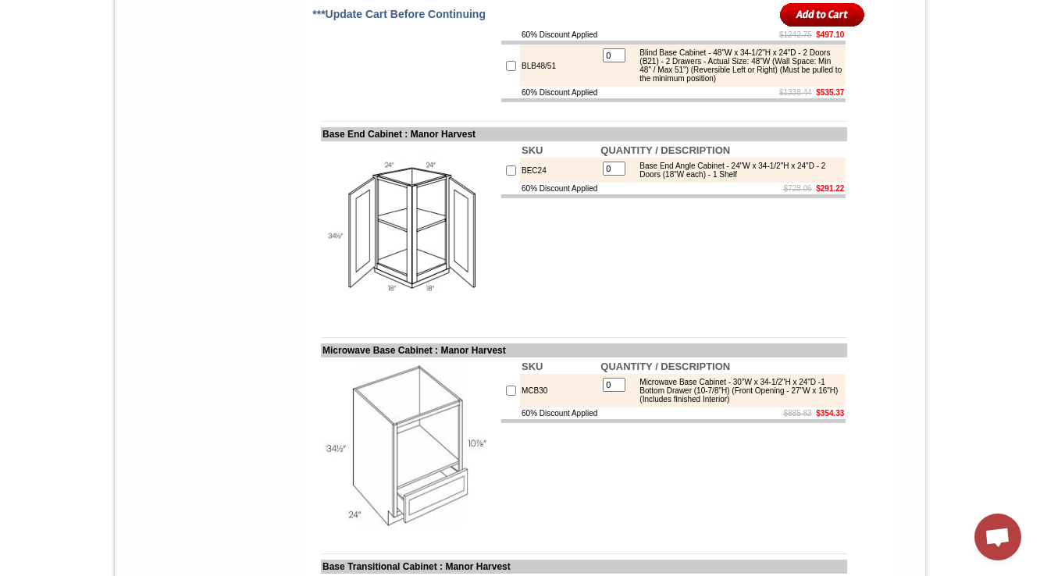
scroll to position [6784, 0]
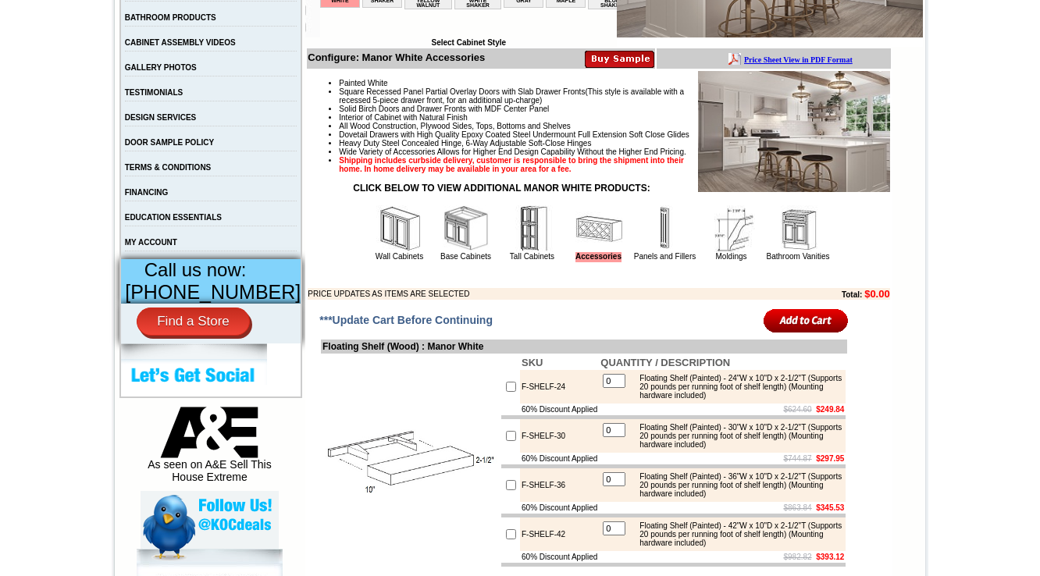
scroll to position [437, 0]
click at [465, 252] on img at bounding box center [466, 228] width 47 height 47
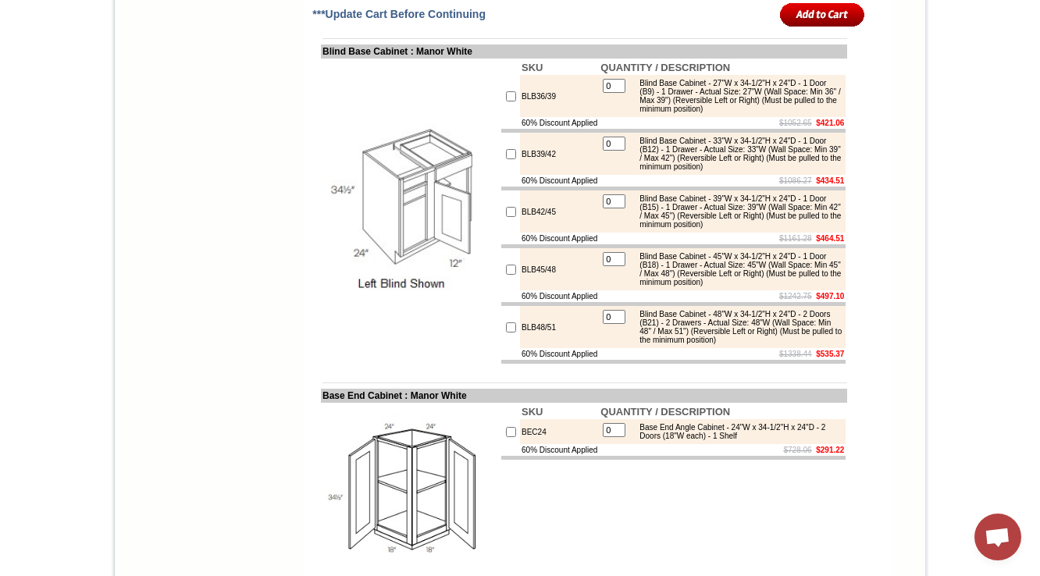
scroll to position [6784, 0]
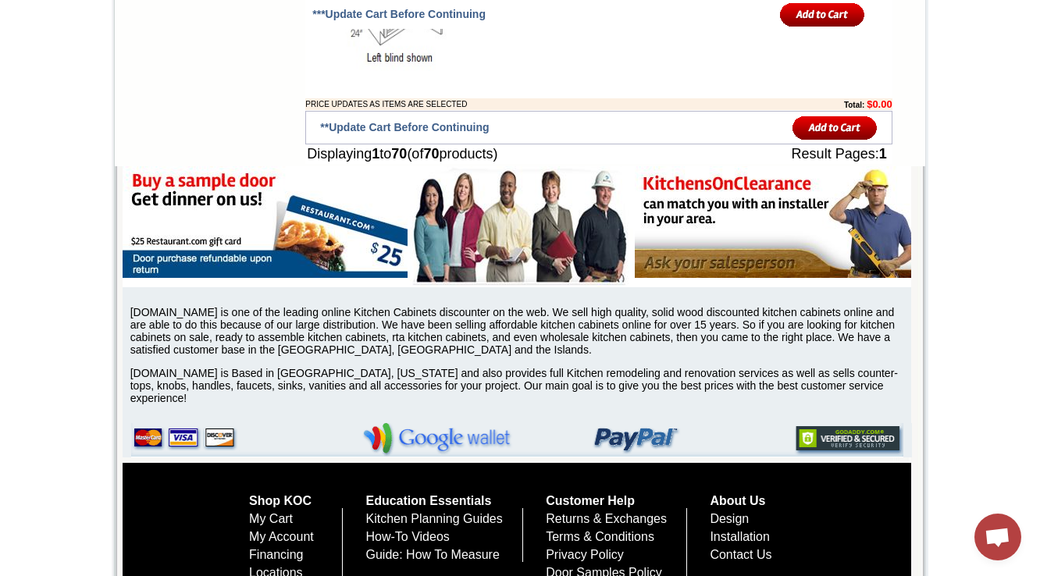
drag, startPoint x: 543, startPoint y: 277, endPoint x: 475, endPoint y: 277, distance: 68.7
drag, startPoint x: 534, startPoint y: 272, endPoint x: 568, endPoint y: 272, distance: 34.3
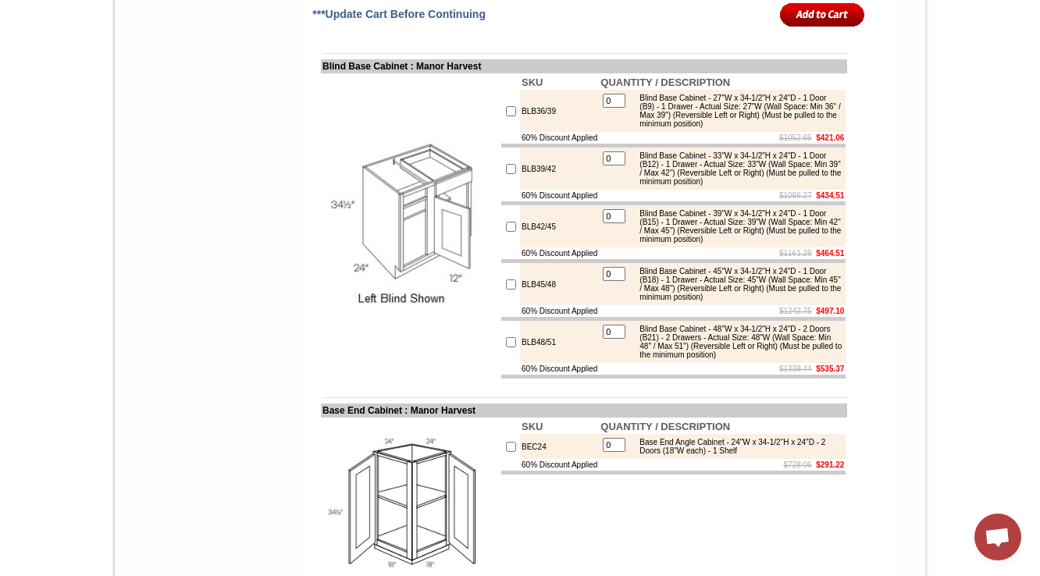
scroll to position [6764, 0]
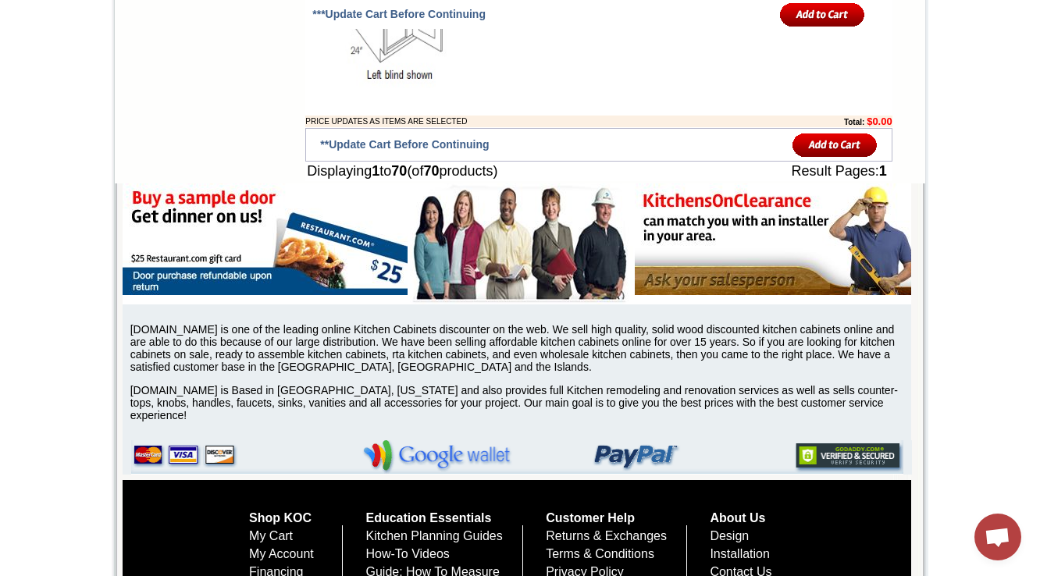
drag, startPoint x: 574, startPoint y: 285, endPoint x: 507, endPoint y: 297, distance: 68.1
copy td "BLB36/39-HA"
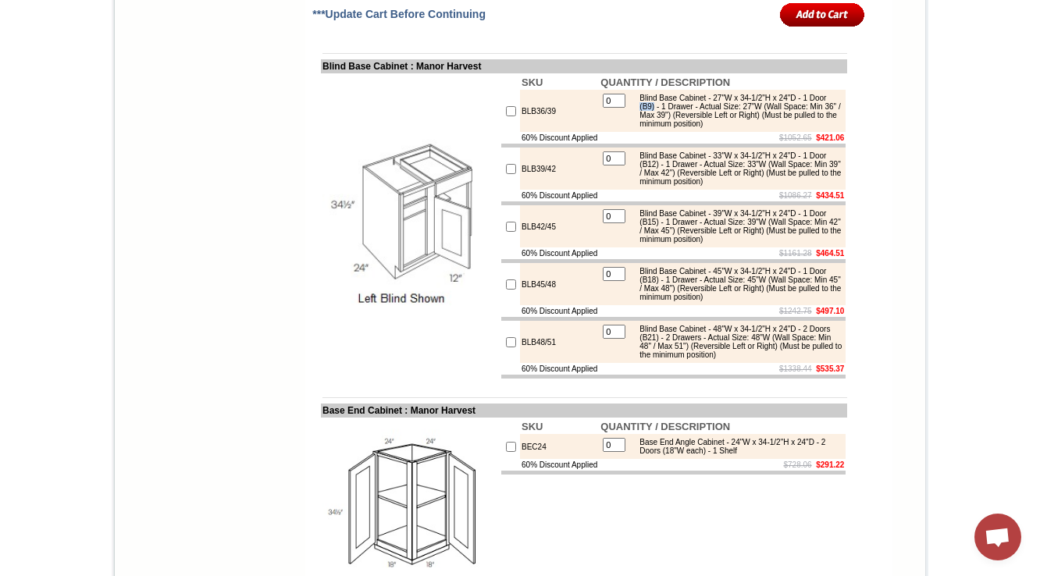
drag, startPoint x: 679, startPoint y: 284, endPoint x: 660, endPoint y: 285, distance: 19.5
click at [660, 128] on div "Blind Base Cabinet - 27"W x 34-1/2"H x 24"D - 1 Door (B9) - 1 Drawer - Actual S…" at bounding box center [737, 111] width 210 height 34
copy div "(B9)"
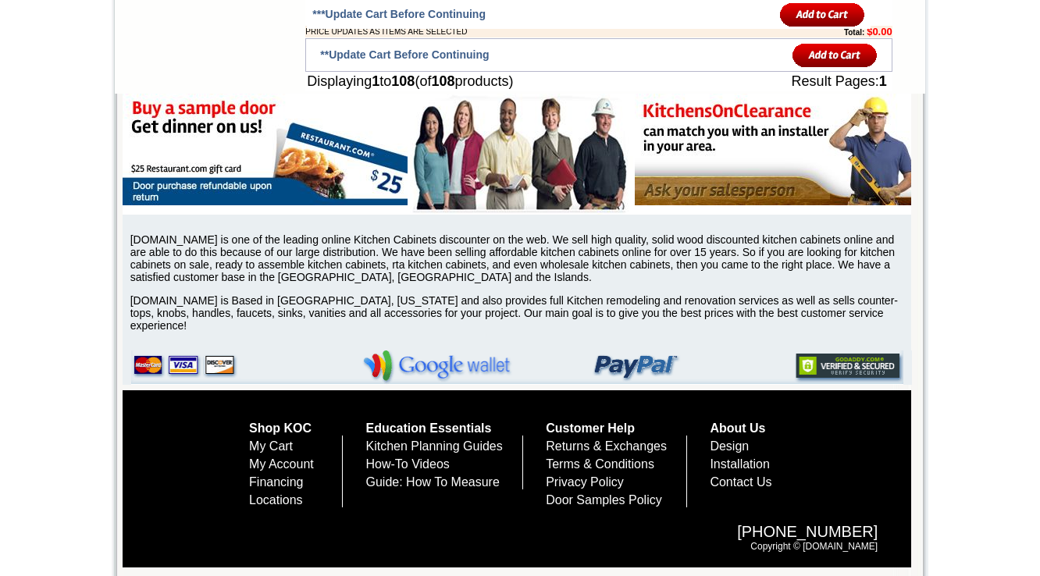
scroll to position [8698, 0]
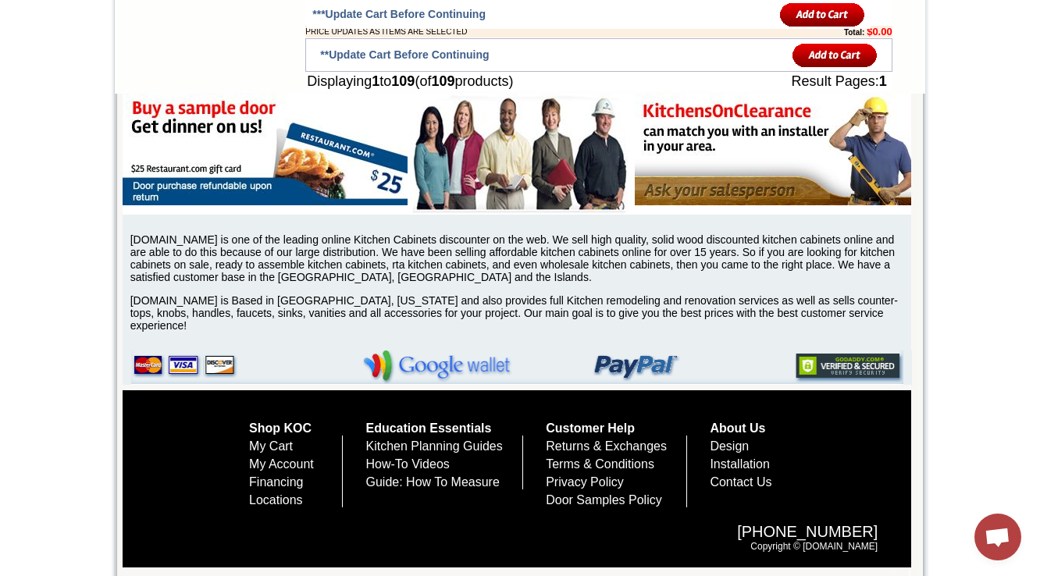
drag, startPoint x: 75, startPoint y: 246, endPoint x: 31, endPoint y: 229, distance: 47.0
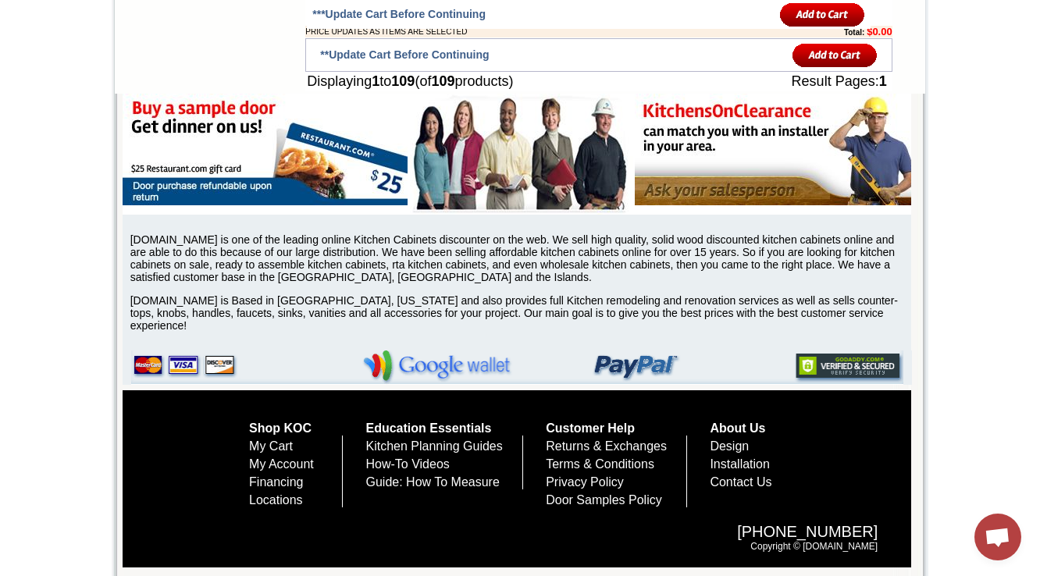
scroll to position [8943, 0]
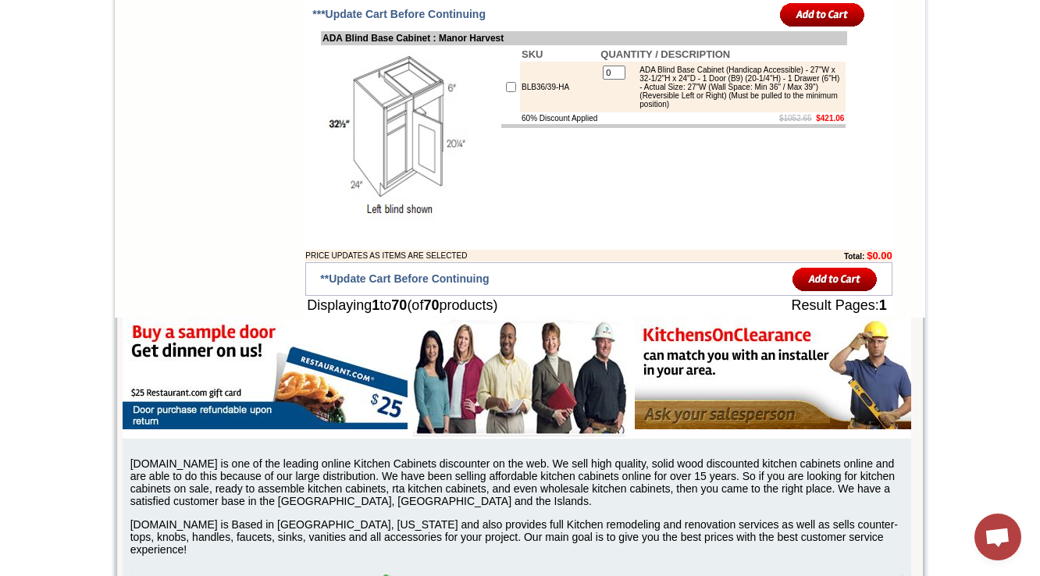
scroll to position [6629, 0]
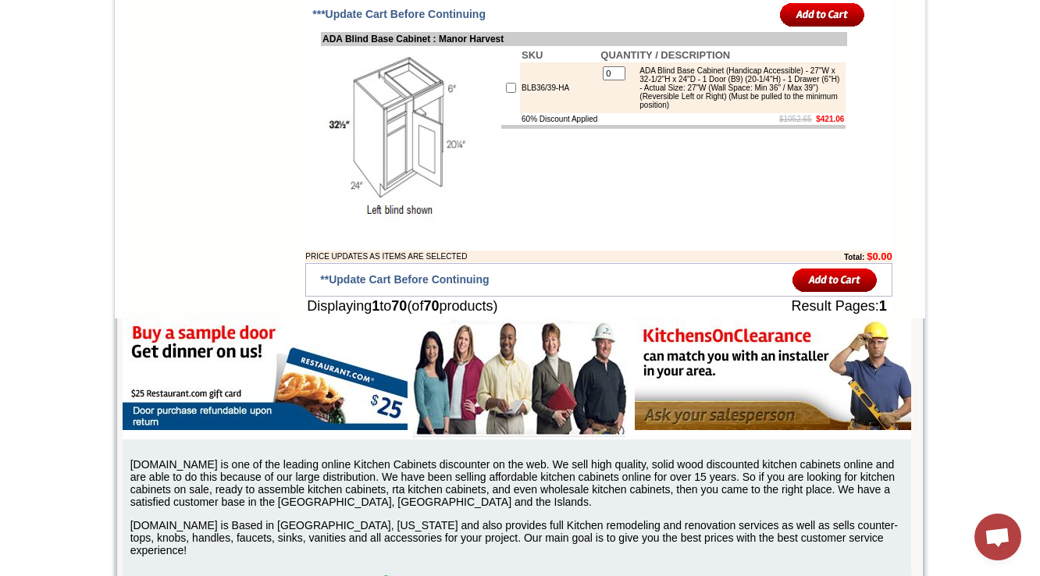
drag, startPoint x: 307, startPoint y: 153, endPoint x: 590, endPoint y: 151, distance: 283.4
copy td "ADA Easy Reach (w/ Lazy [PERSON_NAME]) Corner Base Cabinet"
drag, startPoint x: 641, startPoint y: 187, endPoint x: 834, endPoint y: 215, distance: 194.9
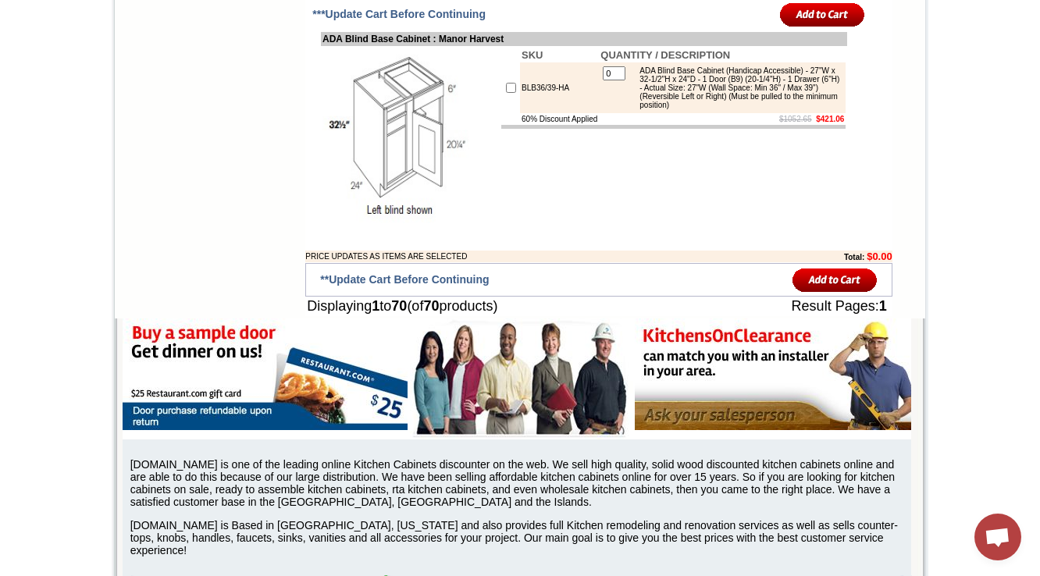
copy div "ADA Easy Reach Corner Base Cabinet (Handicap Accessible ) (w/ lazy [PERSON_NAME…"
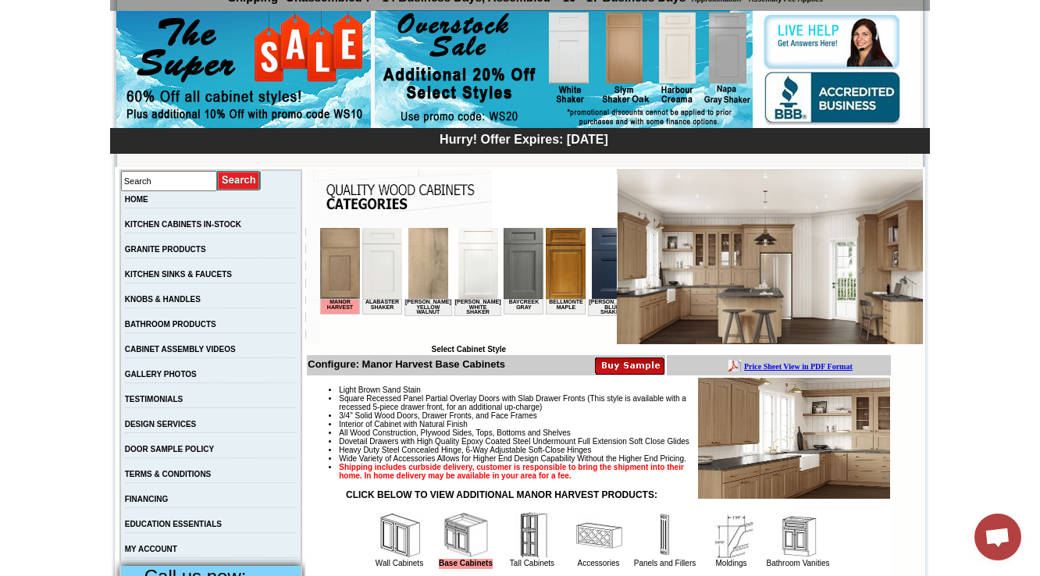
scroll to position [437, 0]
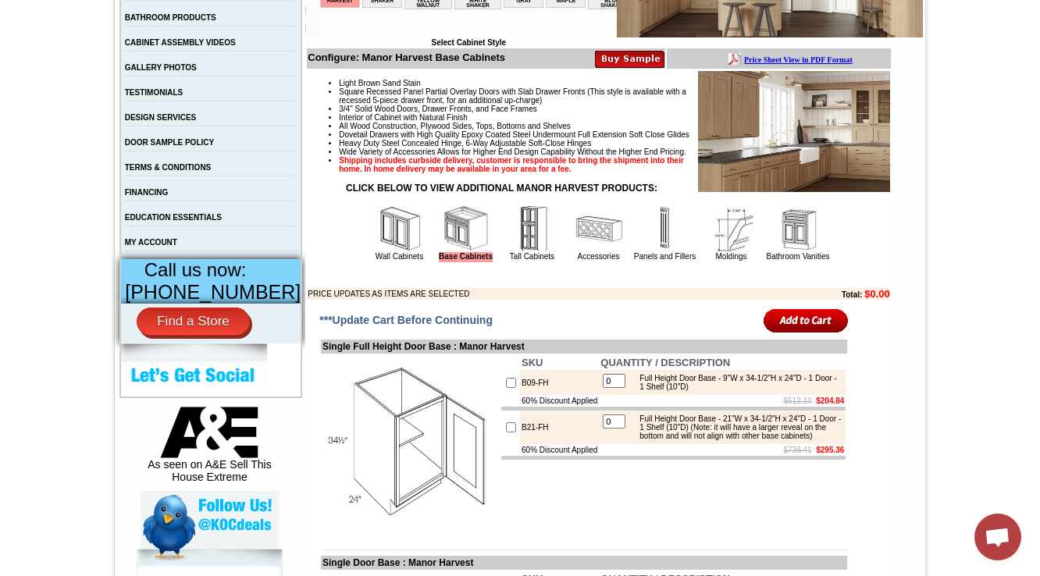
click at [788, 252] on img at bounding box center [797, 228] width 47 height 47
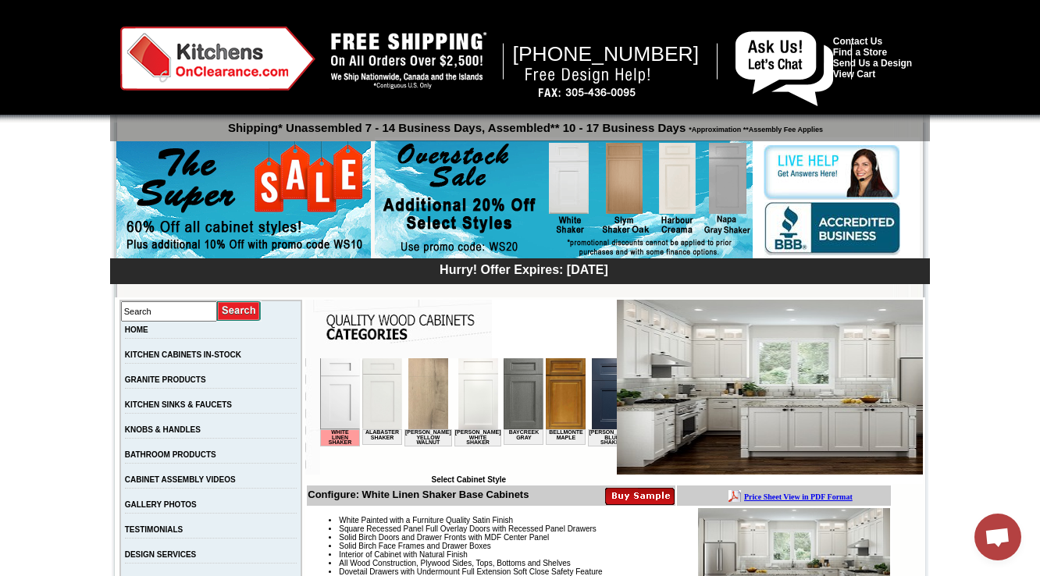
scroll to position [437, 0]
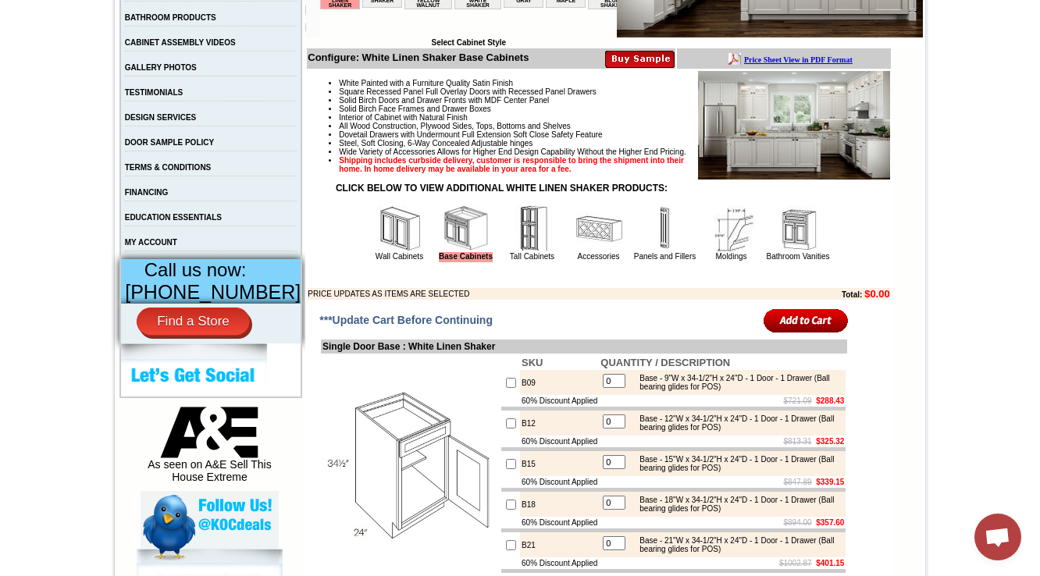
click at [784, 252] on img at bounding box center [797, 228] width 47 height 47
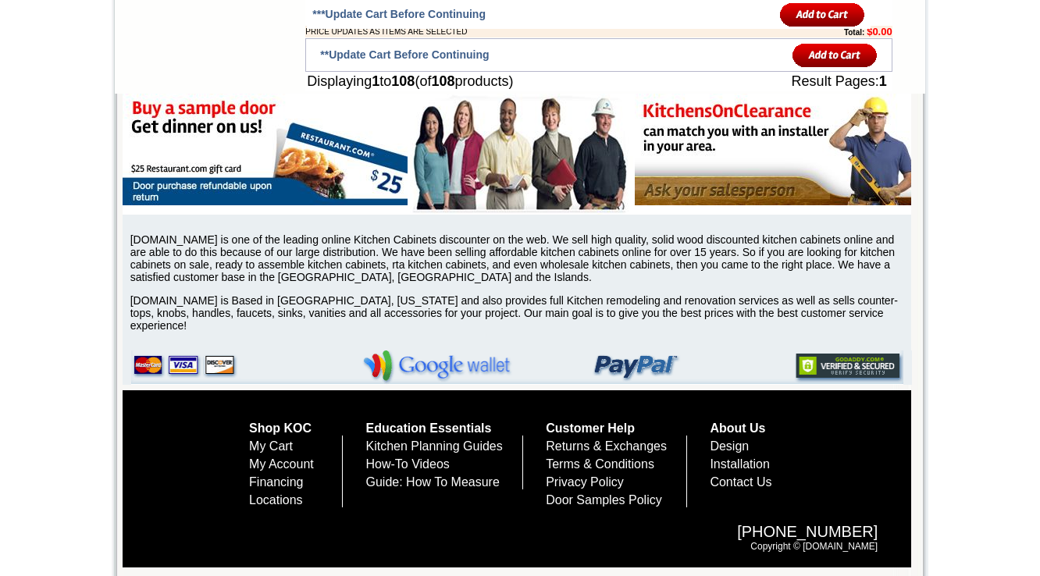
scroll to position [8693, 0]
drag, startPoint x: 821, startPoint y: 308, endPoint x: 843, endPoint y: 315, distance: 23.0
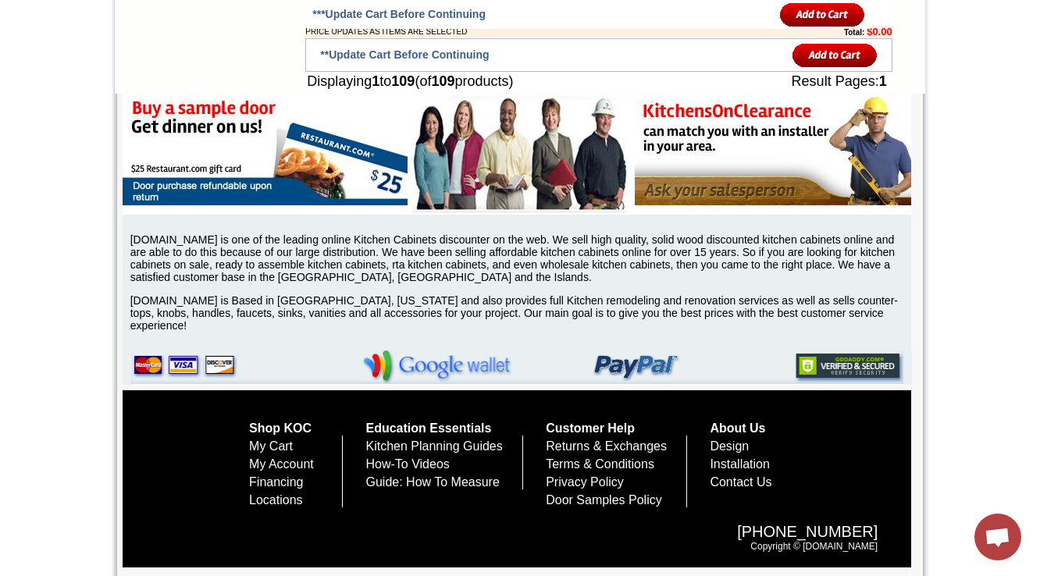
drag, startPoint x: 799, startPoint y: 309, endPoint x: 831, endPoint y: 308, distance: 32.0
drag, startPoint x: 831, startPoint y: 308, endPoint x: 578, endPoint y: 280, distance: 253.6
copy tr "ADA Easy Reach Corner Base Cabinet (Handicap Accessible ) (w/ lazy susan) - 32"…"
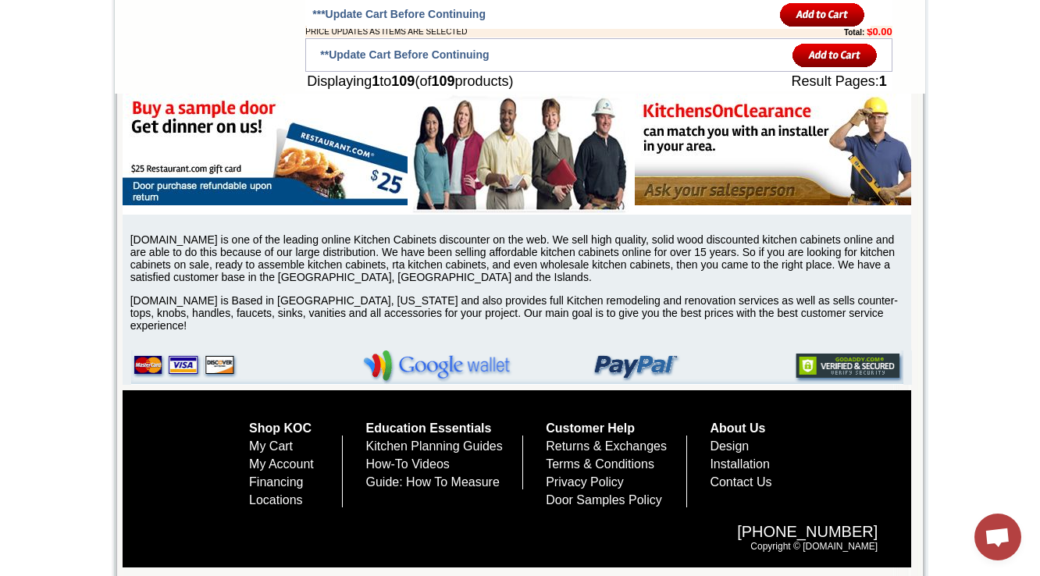
drag, startPoint x: 591, startPoint y: 281, endPoint x: 824, endPoint y: 305, distance: 234.7
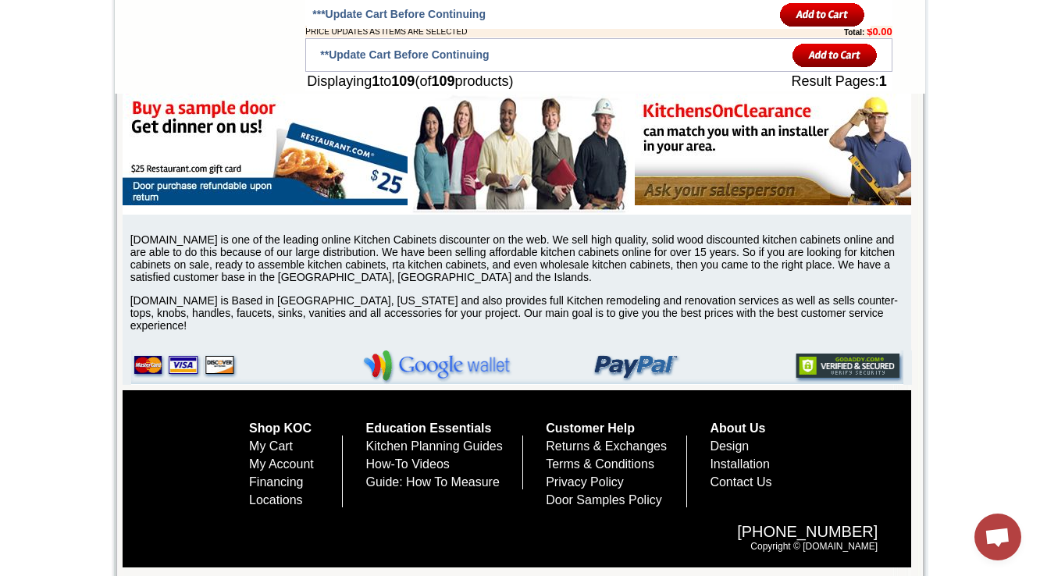
copy div "ADA Easy Reach Corner Base Cabinet (Handicap Accessible ) (w/ lazy susan) - 32"…"
drag, startPoint x: 521, startPoint y: 300, endPoint x: 506, endPoint y: 287, distance: 19.4
copy td "CAR36L-HA"
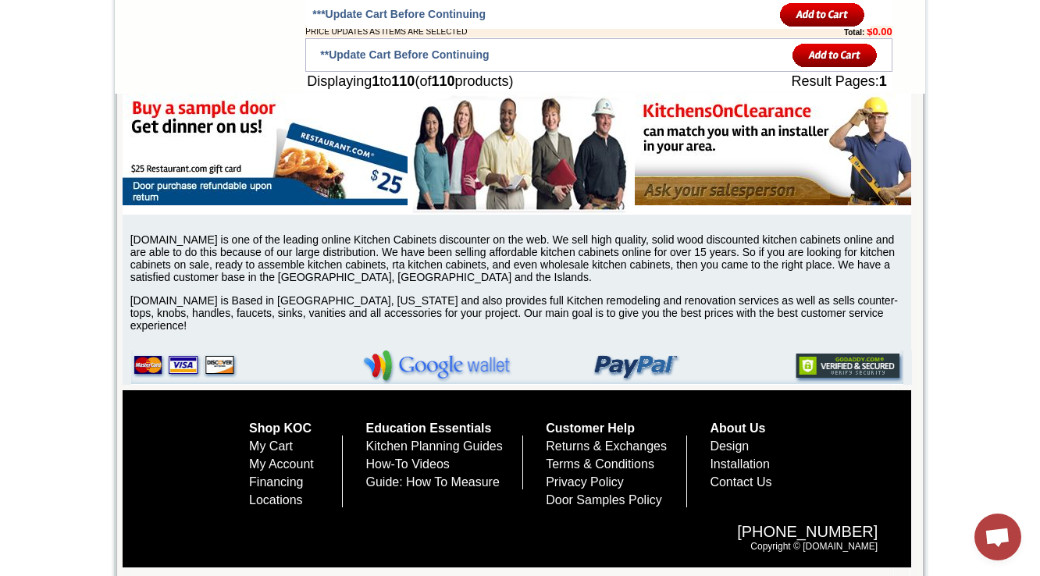
drag, startPoint x: 309, startPoint y: 247, endPoint x: 550, endPoint y: 245, distance: 240.4
copy td "ADA Easy Reach (w/ Lazy Susan) Corner Base"
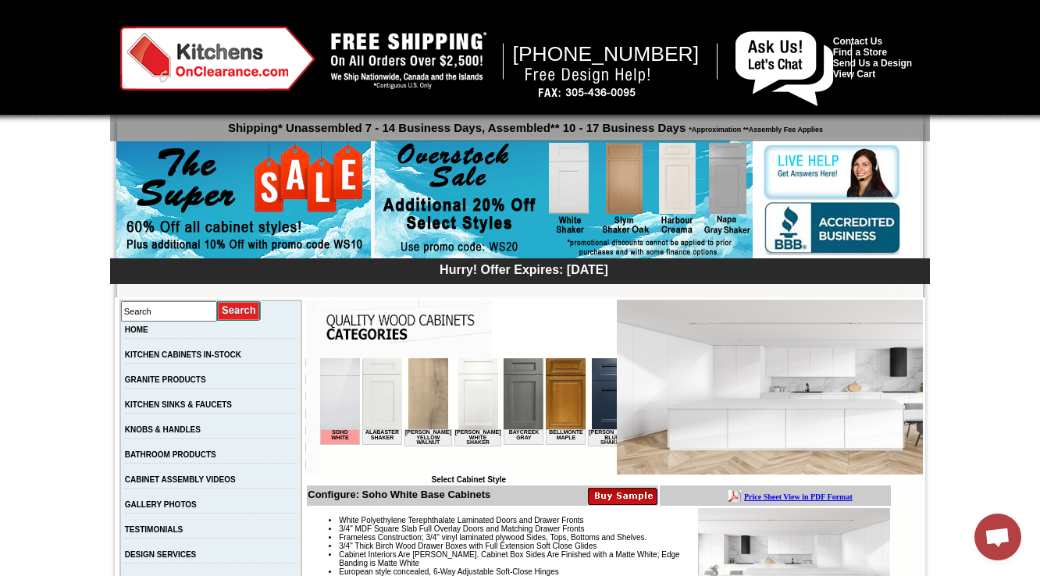
scroll to position [375, 0]
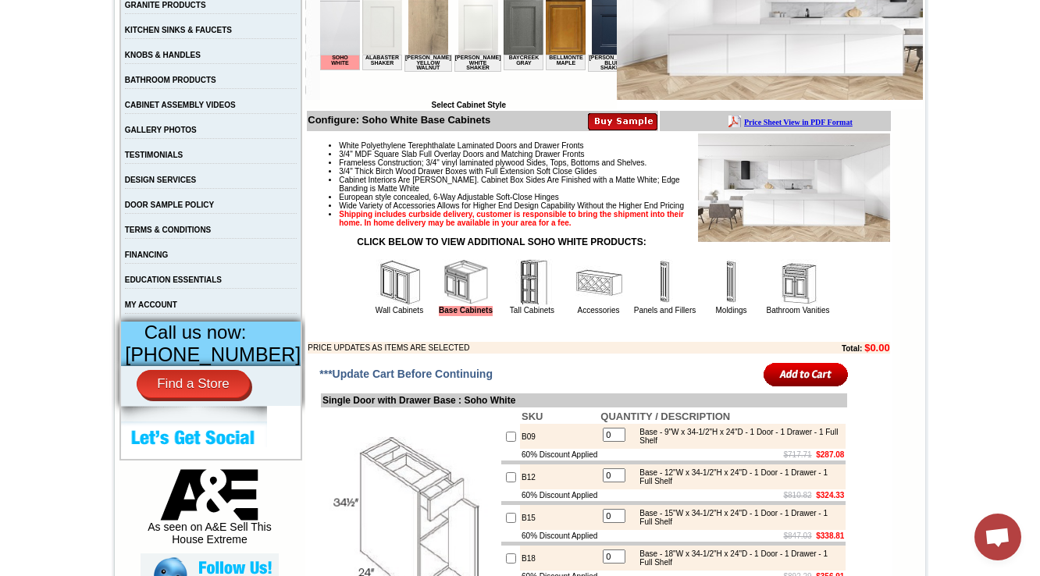
click at [774, 284] on img at bounding box center [797, 282] width 47 height 47
click at [792, 306] on img at bounding box center [797, 282] width 47 height 47
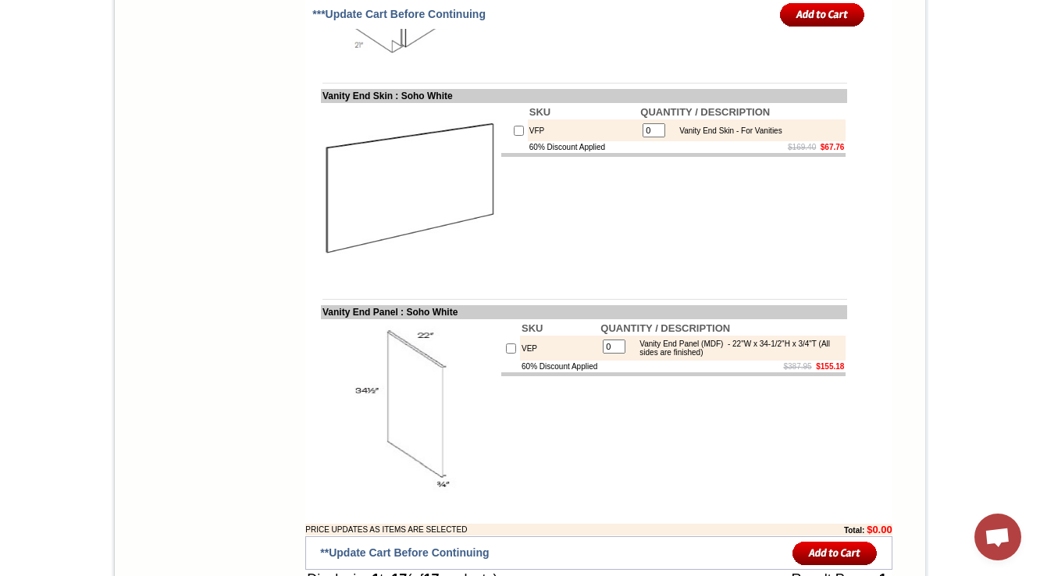
scroll to position [1978, 0]
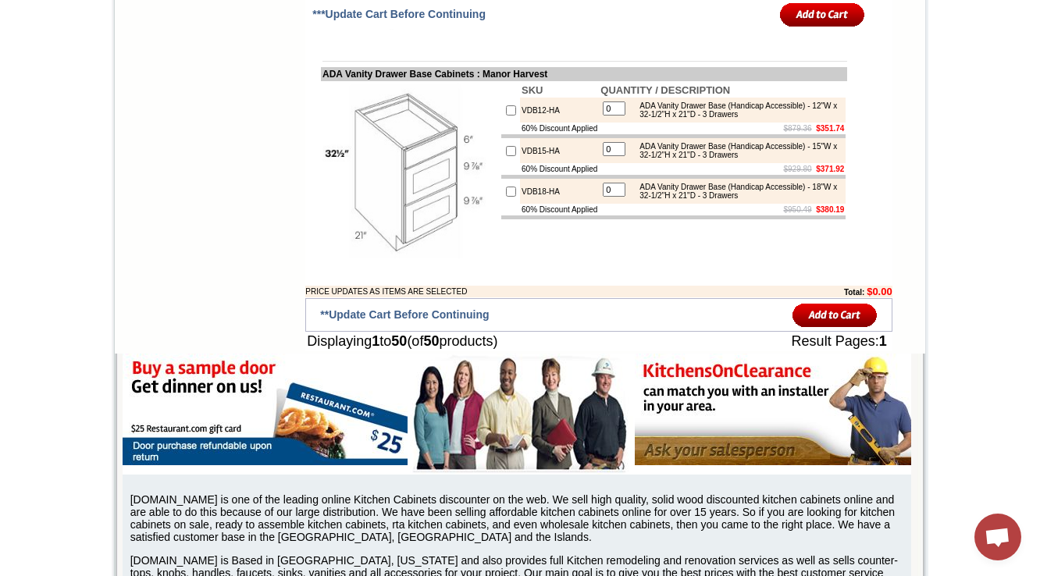
scroll to position [4559, 0]
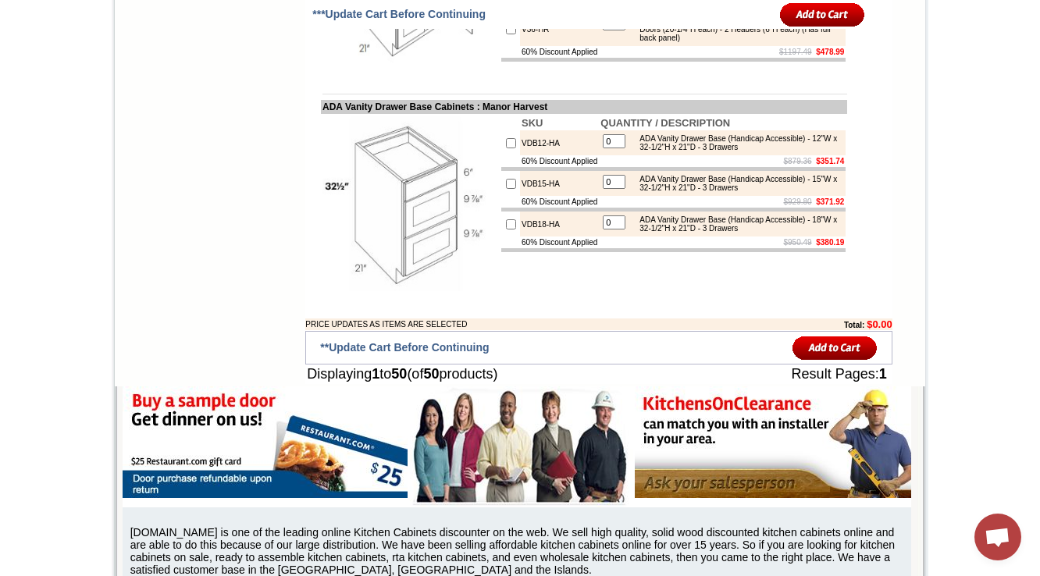
drag, startPoint x: 308, startPoint y: 90, endPoint x: 358, endPoint y: 89, distance: 50.0
drag, startPoint x: 642, startPoint y: 126, endPoint x: 734, endPoint y: 121, distance: 92.2
copy div "Removable Vanity Base"
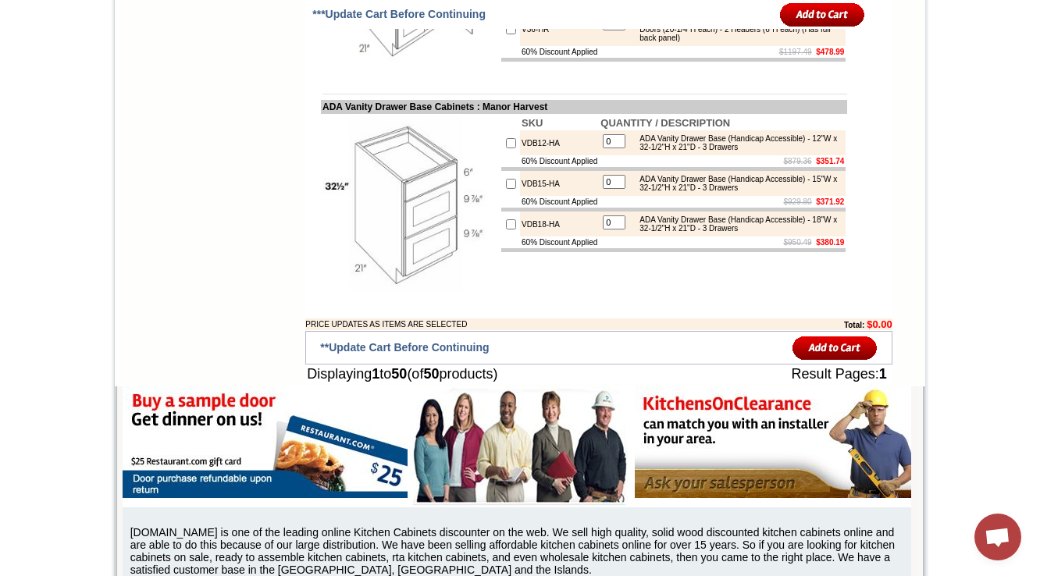
click at [696, 42] on div "Removable Vanity Base - 36"W x 32-1/2"H x 21"D - 2 Doors (20-1/4"H each) - 2 He…" at bounding box center [737, 29] width 210 height 26
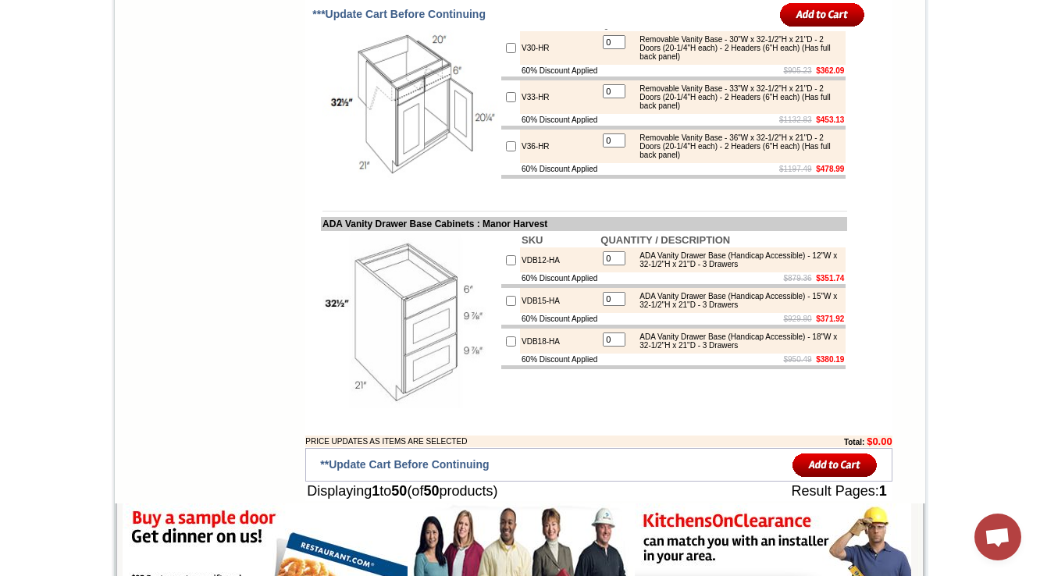
scroll to position [4372, 0]
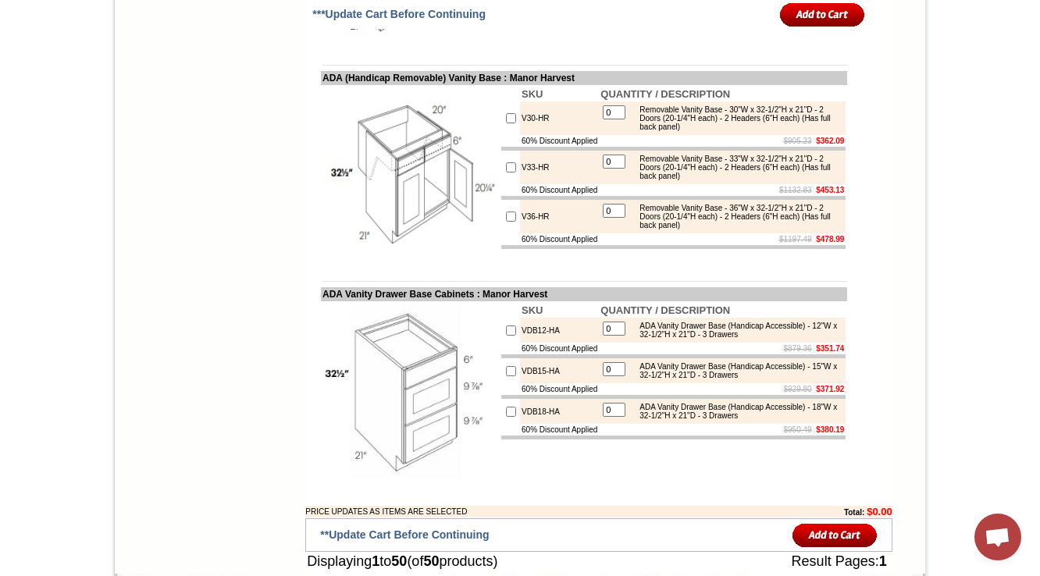
drag, startPoint x: 639, startPoint y: 91, endPoint x: 795, endPoint y: 87, distance: 157.0
copy div "ADA Vanity Base (Handicap Accessible)"
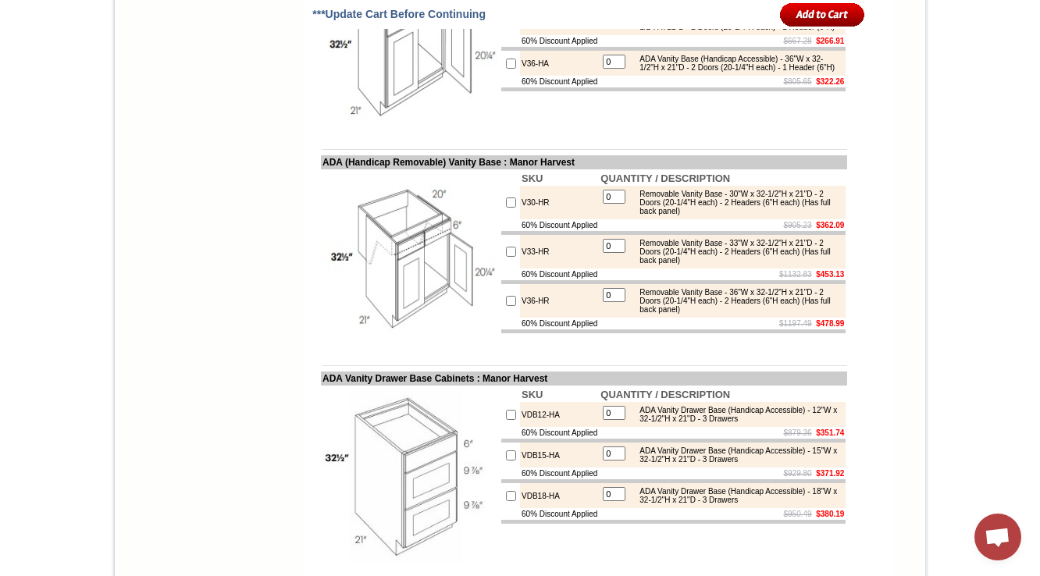
scroll to position [4309, 0]
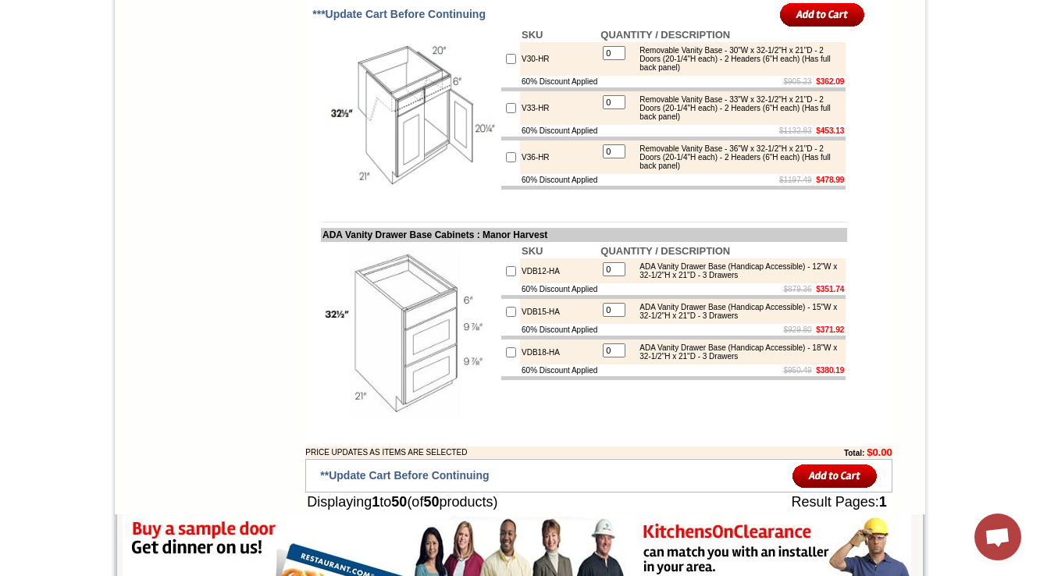
scroll to position [4496, 0]
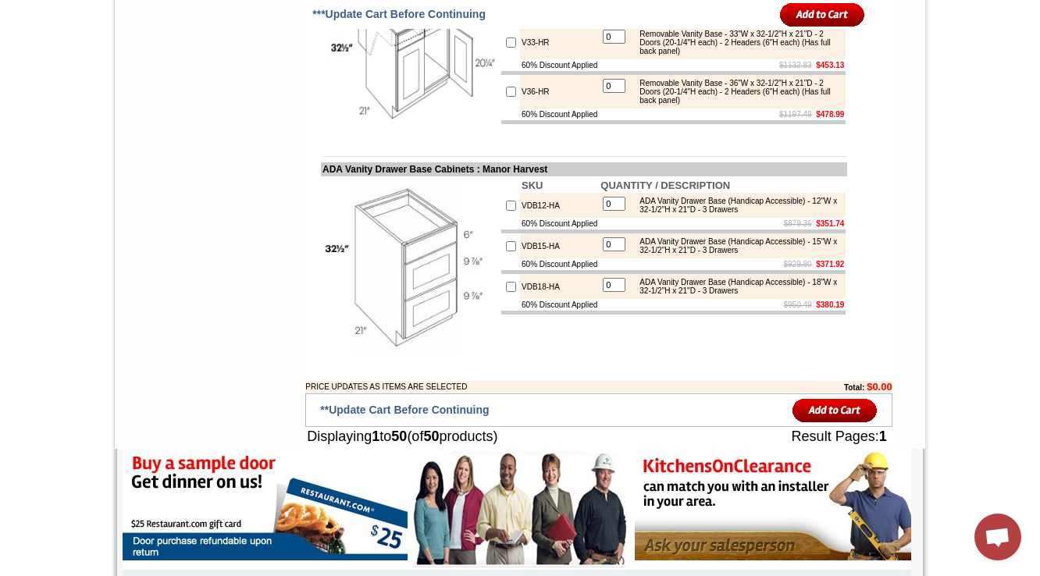
drag, startPoint x: 306, startPoint y: 153, endPoint x: 515, endPoint y: 159, distance: 209.3
drag, startPoint x: 639, startPoint y: 187, endPoint x: 662, endPoint y: 198, distance: 25.1
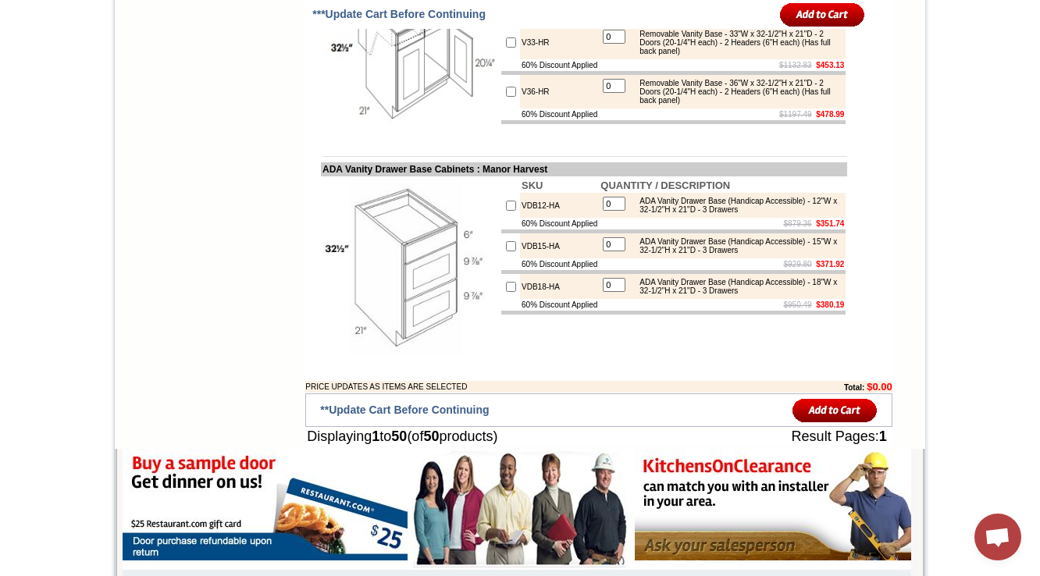
copy div "Removable Vanity Base - 30"W x 32-1/2"H x 21"D"
drag, startPoint x: 640, startPoint y: 240, endPoint x: 701, endPoint y: 248, distance: 61.4
click at [701, 55] on div "Removable Vanity Base - 33"W x 32-1/2"H x 21"D - 2 Doors (20-1/4"H each) - 2 He…" at bounding box center [737, 43] width 210 height 26
click at [673, 55] on div "Removable Vanity Base - 33"W x 32-1/2"H x 21"D - 2 Doors (20-1/4"H each) - 2 He…" at bounding box center [737, 43] width 210 height 26
drag, startPoint x: 639, startPoint y: 239, endPoint x: 659, endPoint y: 250, distance: 23.1
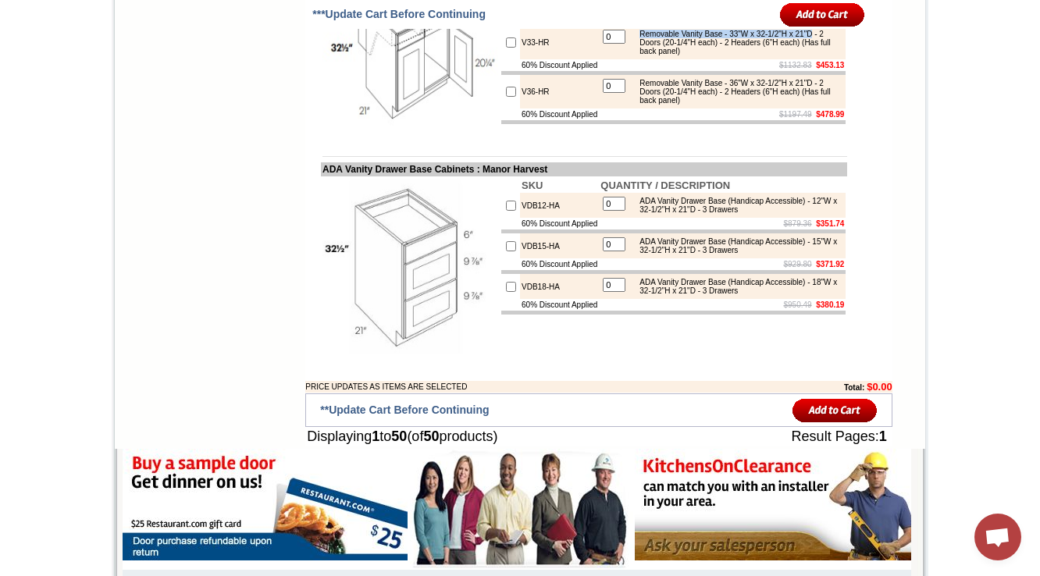
click at [659, 55] on div "Removable Vanity Base - 33"W x 32-1/2"H x 21"D - 2 Doors (20-1/4"H each) - 2 He…" at bounding box center [737, 43] width 210 height 26
copy div "Removable Vanity Base - 33"W x 32-1/2"H x 21"D"
drag, startPoint x: 309, startPoint y: 154, endPoint x: 514, endPoint y: 154, distance: 205.3
copy td "ADA (Handicap Removable) Vanity Base"
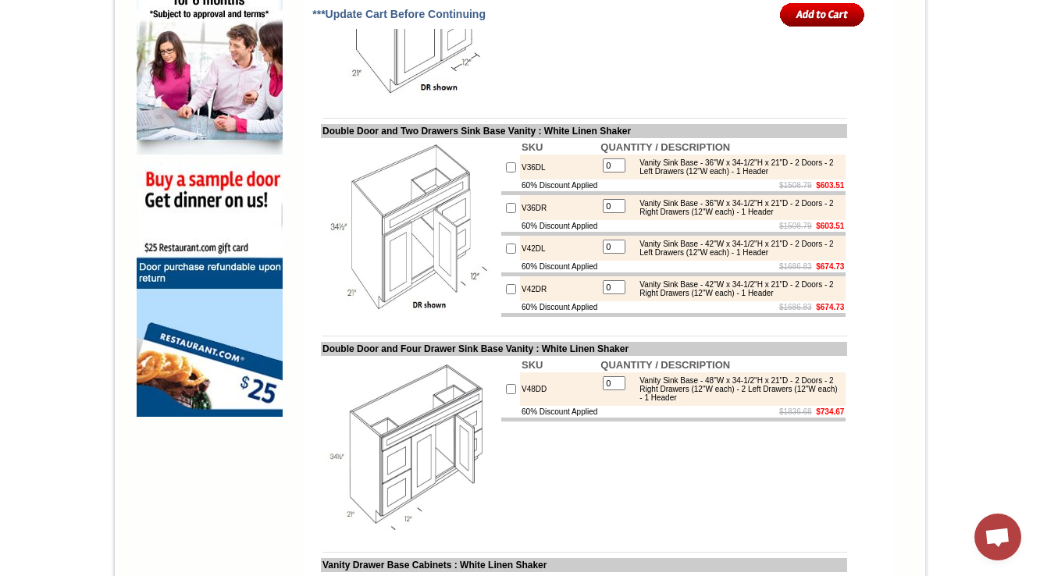
scroll to position [1077, 0]
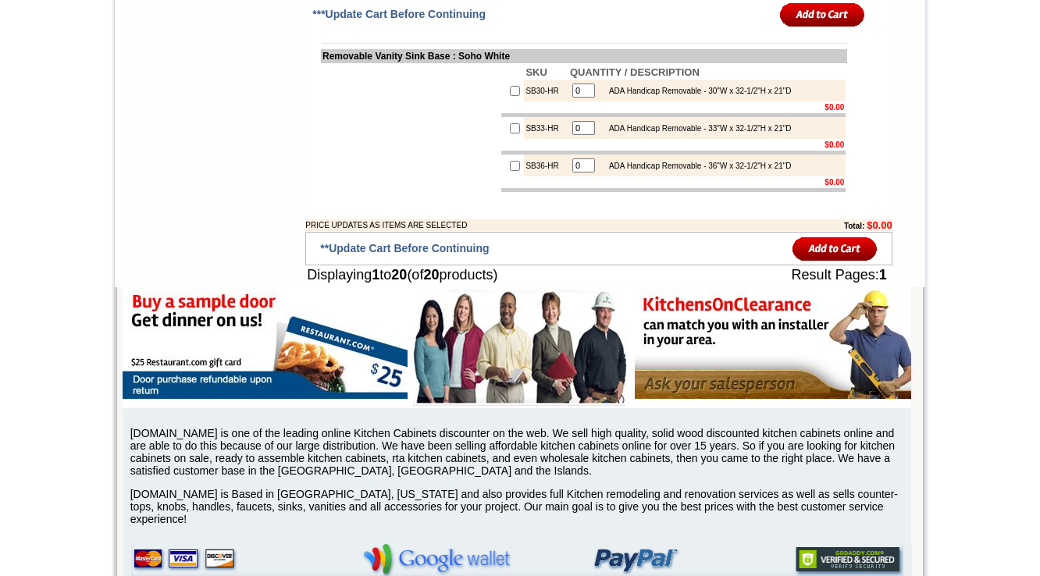
scroll to position [2353, 0]
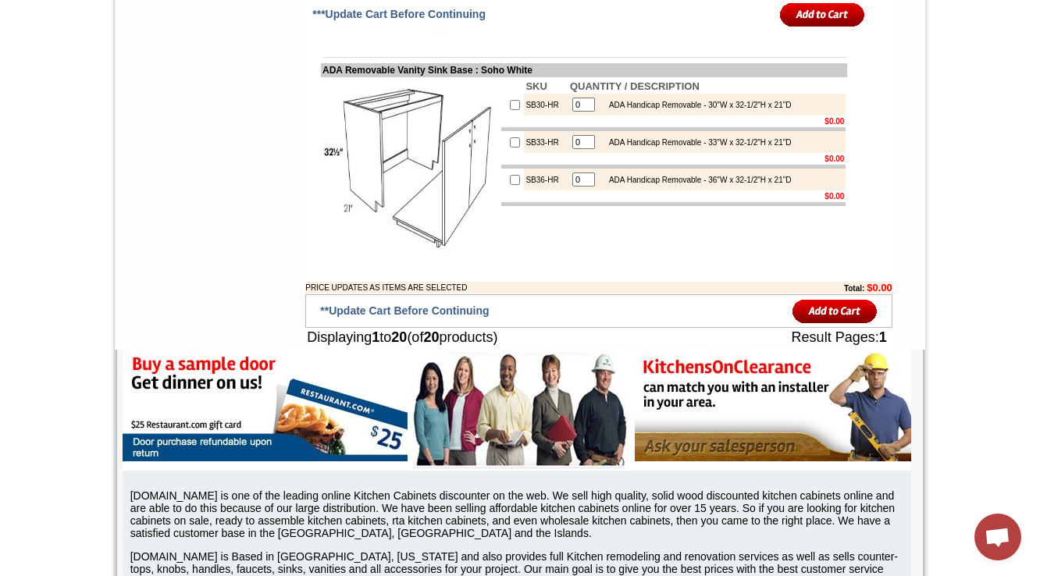
scroll to position [2353, 0]
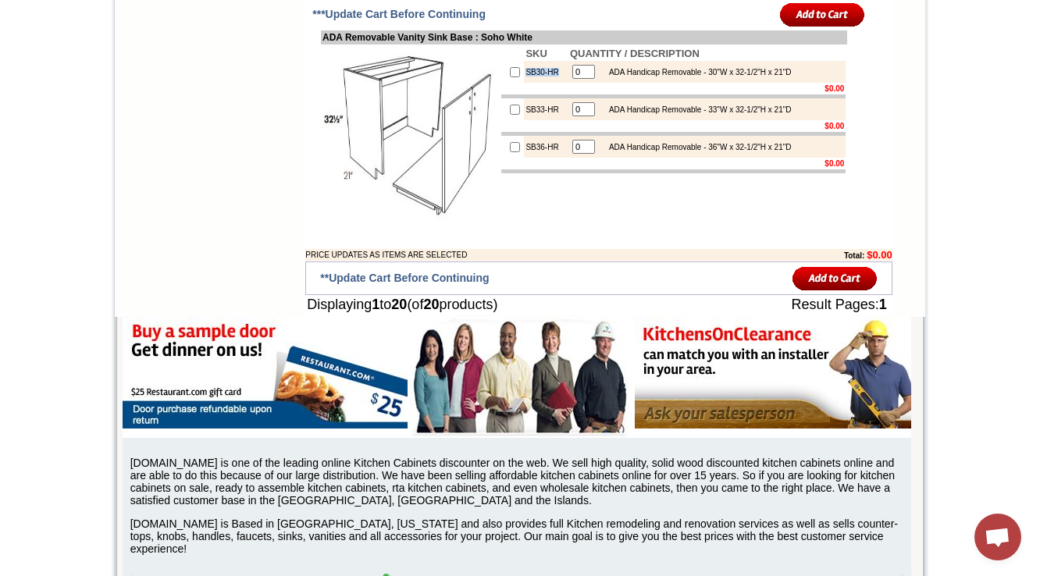
drag, startPoint x: 545, startPoint y: 123, endPoint x: 499, endPoint y: 123, distance: 46.1
click at [501, 83] on tr "SB30-HR 0 ADA Handicap Removable - 30"W x 32-1/2"H x 21"D" at bounding box center [673, 72] width 344 height 22
copy tr "SB30-HR"
drag, startPoint x: 540, startPoint y: 158, endPoint x: 509, endPoint y: 163, distance: 31.7
click at [524, 120] on td "SB33-HR" at bounding box center [546, 109] width 44 height 22
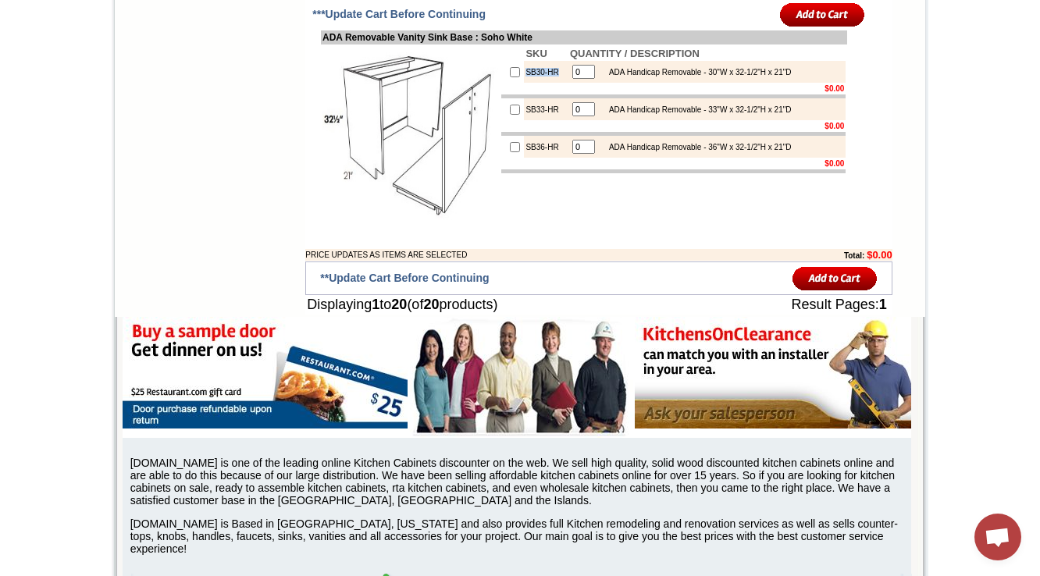
drag, startPoint x: 515, startPoint y: 119, endPoint x: 540, endPoint y: 117, distance: 25.0
click at [540, 83] on td "SB30-HR" at bounding box center [546, 72] width 44 height 22
copy td "SB30-HR"
drag, startPoint x: 309, startPoint y: 84, endPoint x: 479, endPoint y: 87, distance: 170.2
click at [479, 44] on td "ADA Removable Vanity Sink Base : Soho White" at bounding box center [584, 37] width 526 height 14
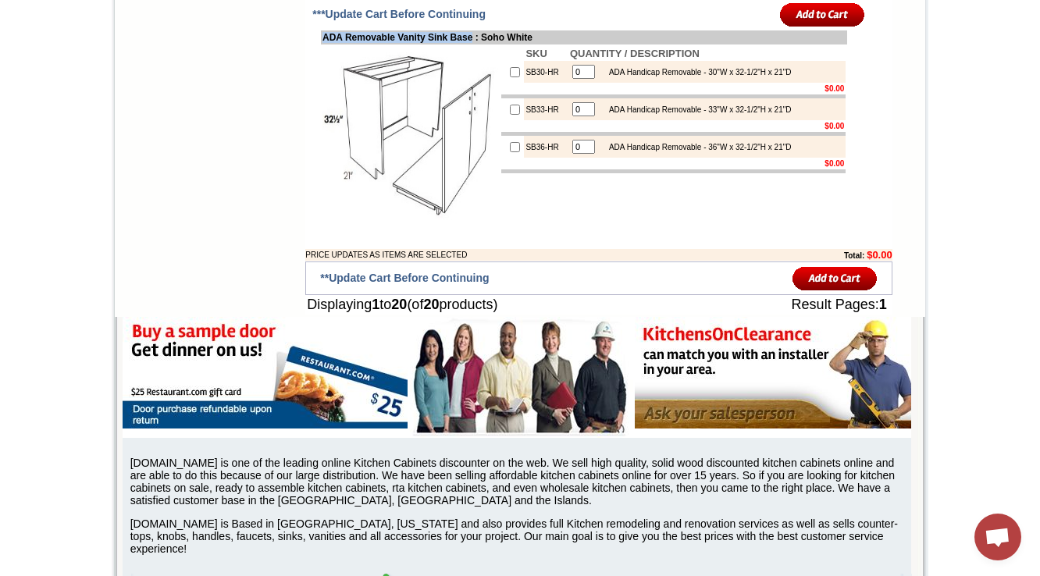
copy td "ADA Removable Vanity Sink Base"
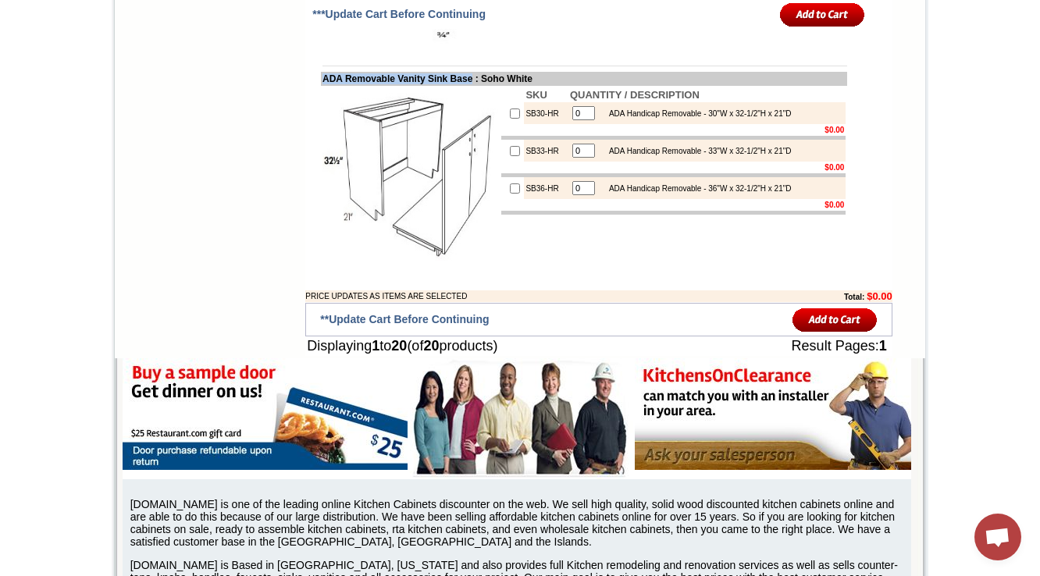
scroll to position [2290, 0]
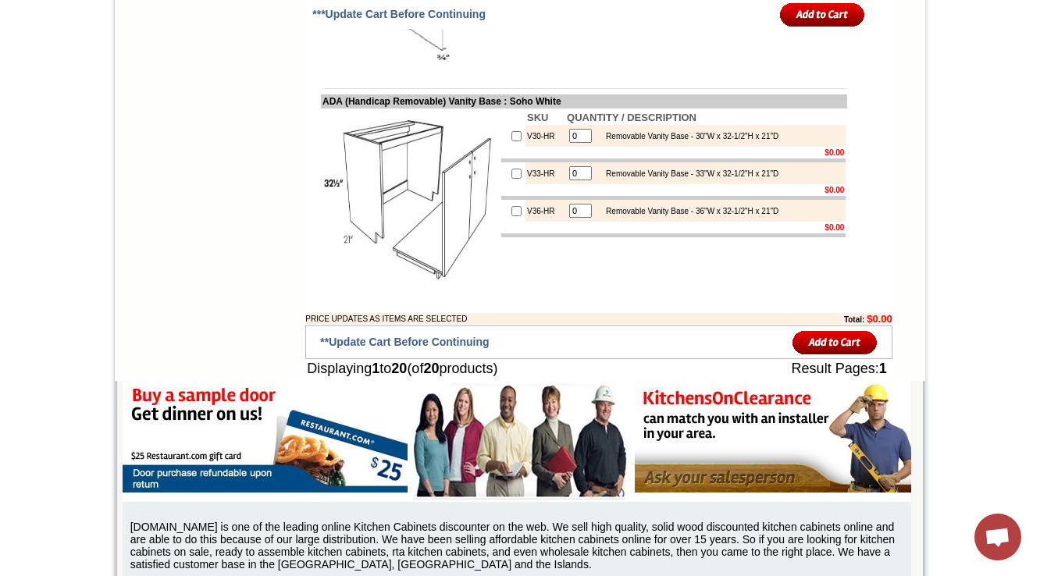
scroll to position [2290, 0]
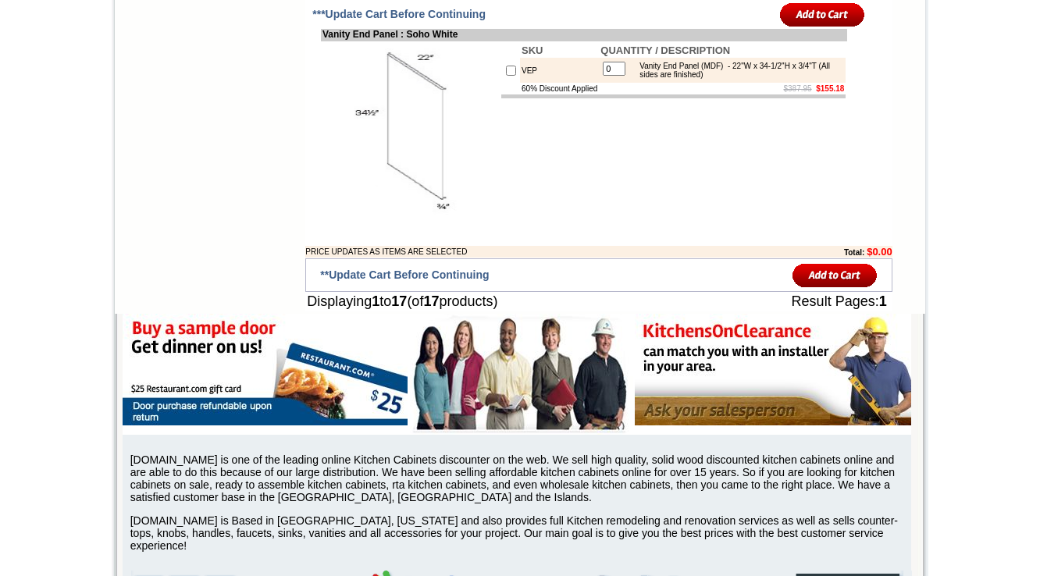
scroll to position [2103, 0]
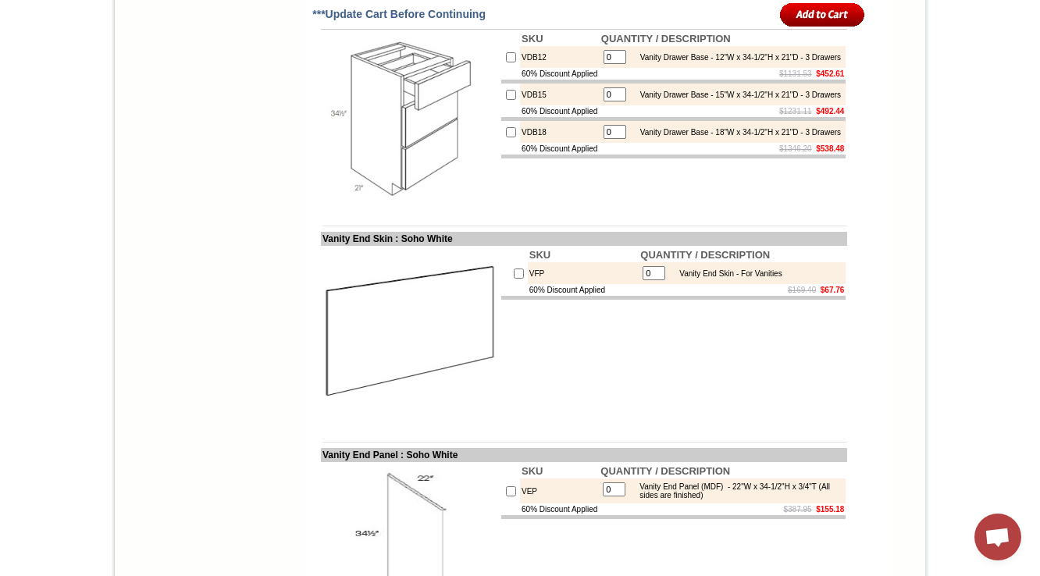
scroll to position [1611, 0]
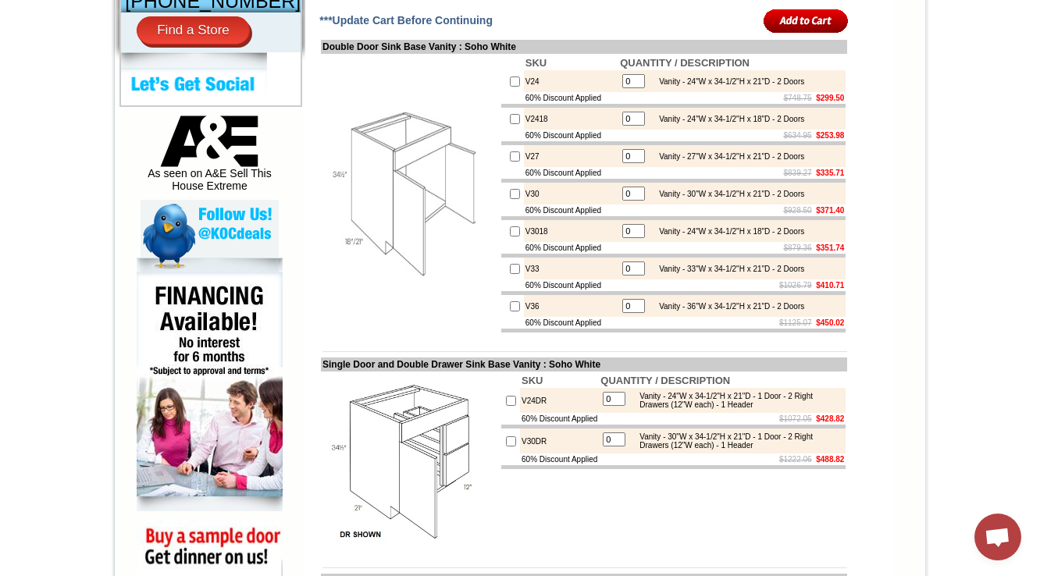
scroll to position [541, 0]
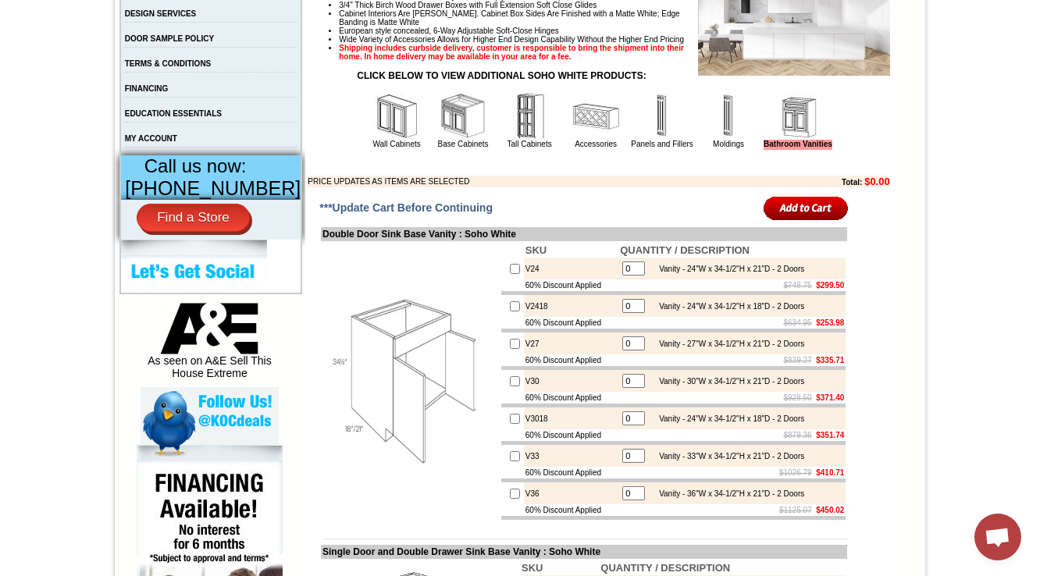
click at [378, 140] on img at bounding box center [396, 116] width 47 height 47
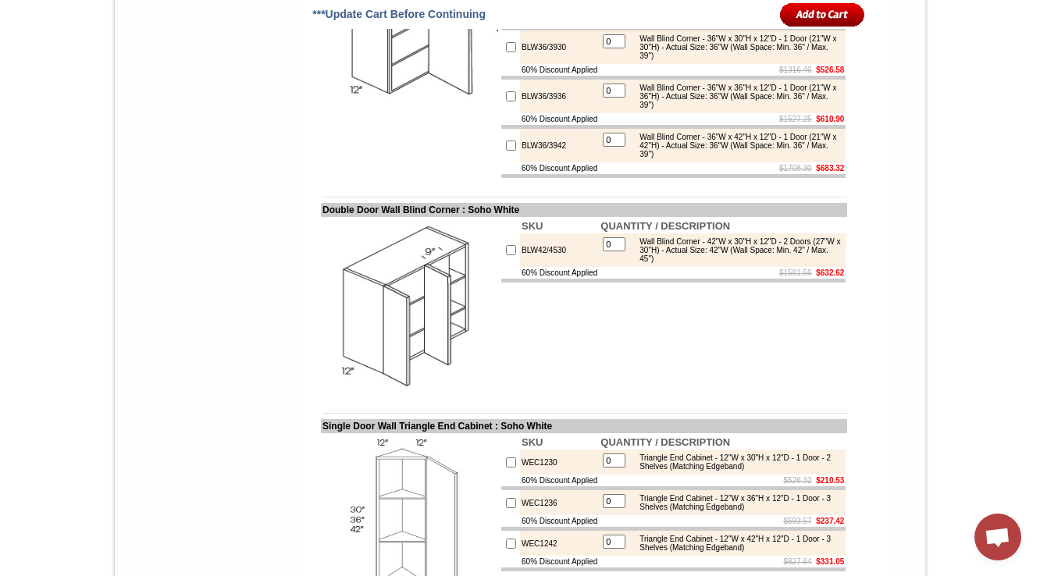
scroll to position [4434, 0]
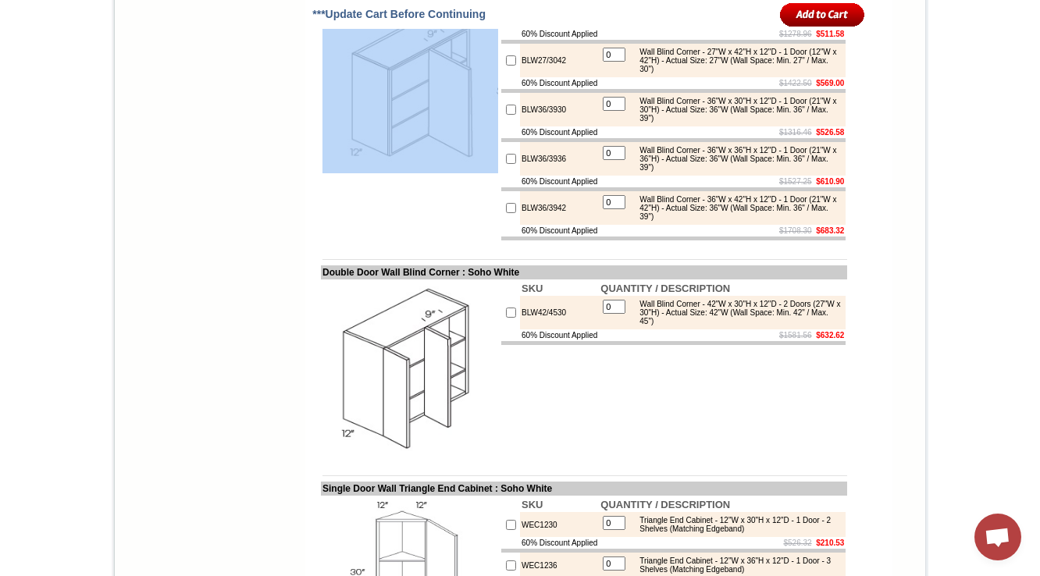
drag, startPoint x: 561, startPoint y: 178, endPoint x: 465, endPoint y: 183, distance: 96.2
click at [468, 180] on tr "SKU QUANTITY / DESCRIPTION BLW27/3030 0 Wall Blind Corner - 27"W x 30"H x 12"D …" at bounding box center [584, 85] width 526 height 313
click at [394, 173] on img at bounding box center [410, 86] width 176 height 176
click at [368, 173] on img at bounding box center [410, 86] width 176 height 176
drag, startPoint x: 615, startPoint y: 294, endPoint x: 640, endPoint y: 297, distance: 25.3
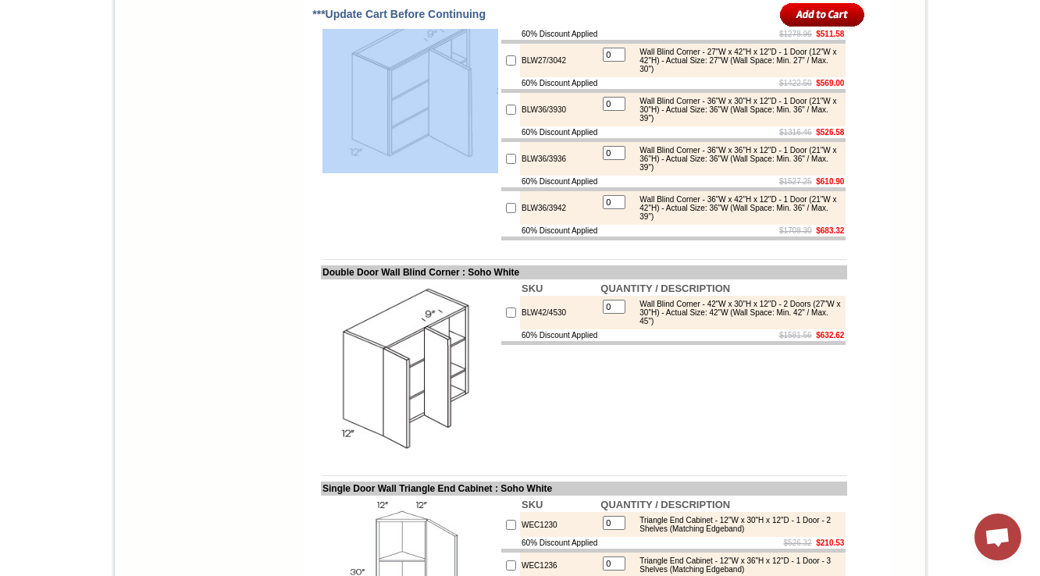
click at [617, 74] on td "0" at bounding box center [614, 60] width 24 height 27
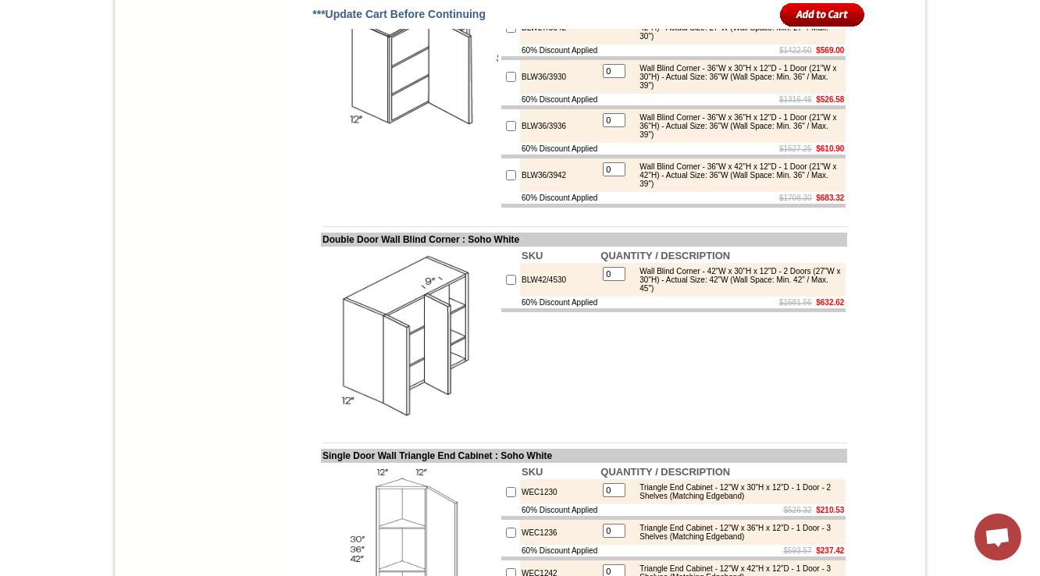
scroll to position [4496, 0]
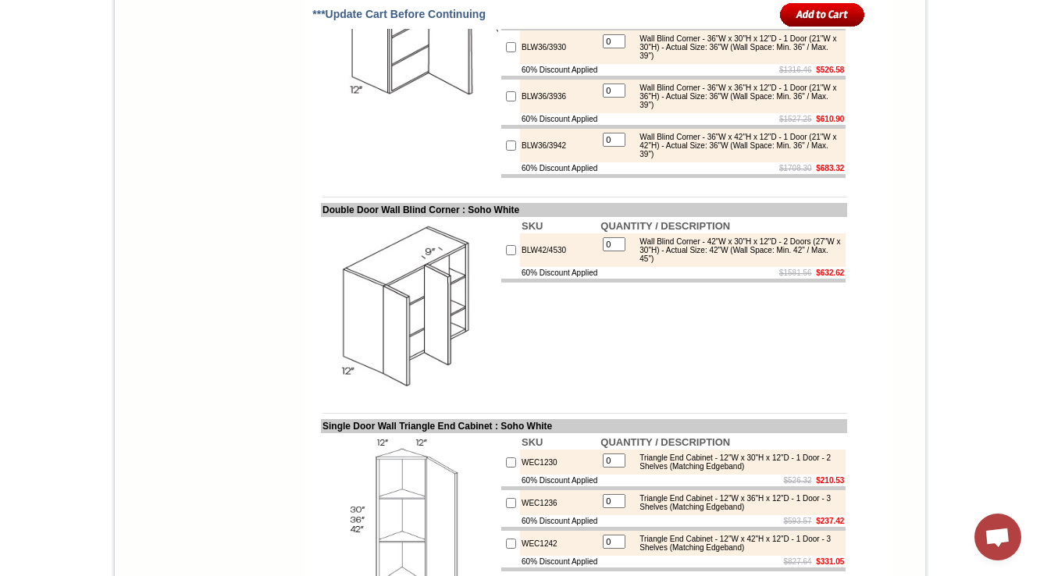
drag, startPoint x: 565, startPoint y: 120, endPoint x: 427, endPoint y: 224, distance: 172.8
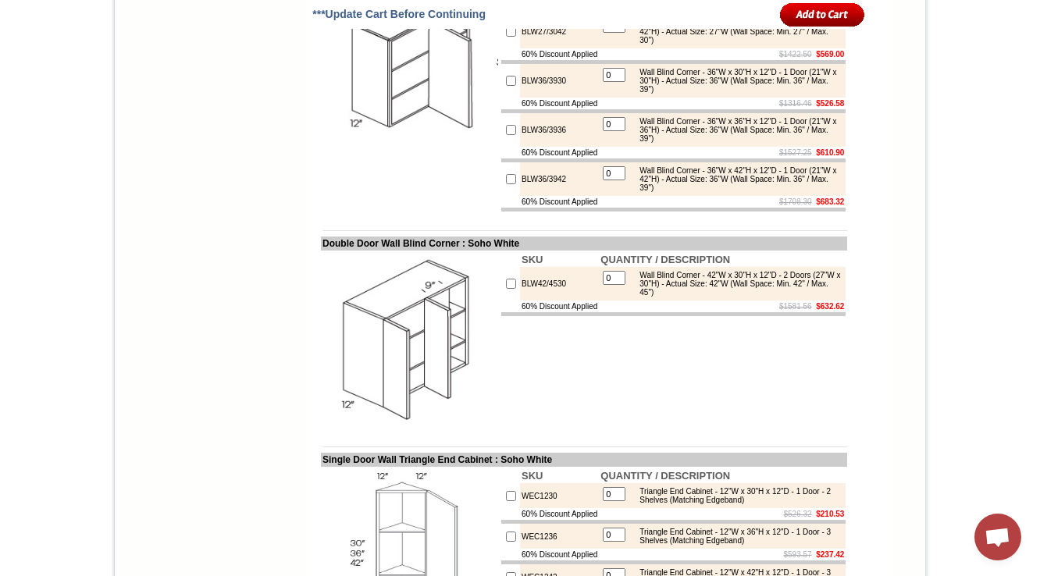
scroll to position [4434, 0]
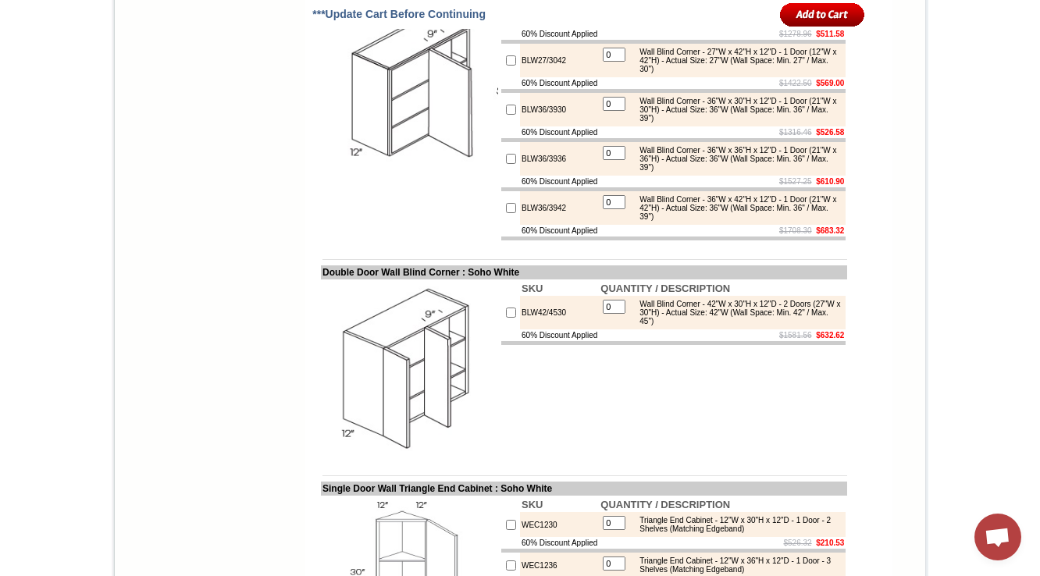
copy td "BLW27/3030"
click at [377, 173] on img at bounding box center [410, 86] width 176 height 176
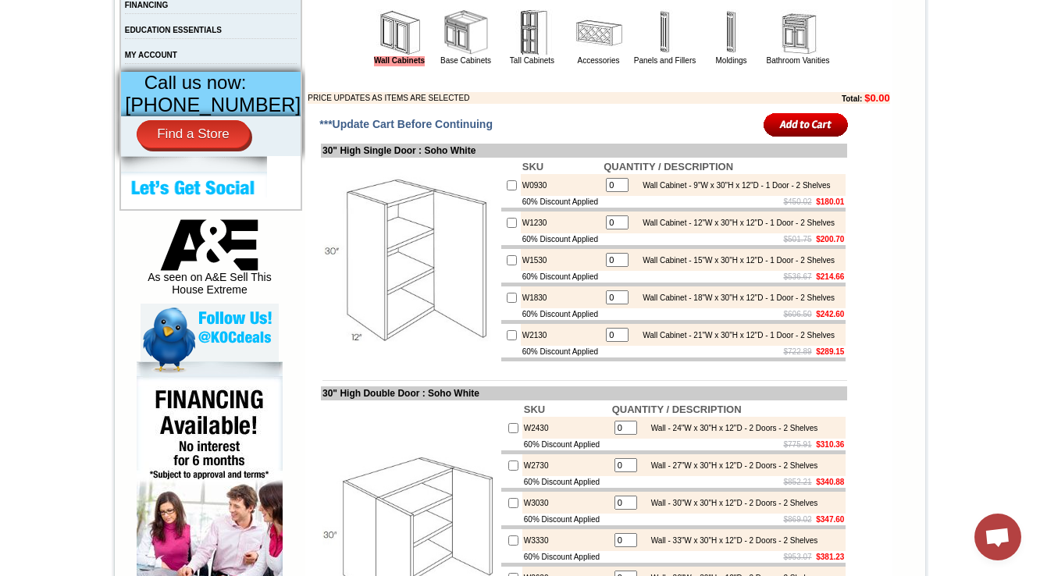
scroll to position [687, 0]
